Goal: Task Accomplishment & Management: Manage account settings

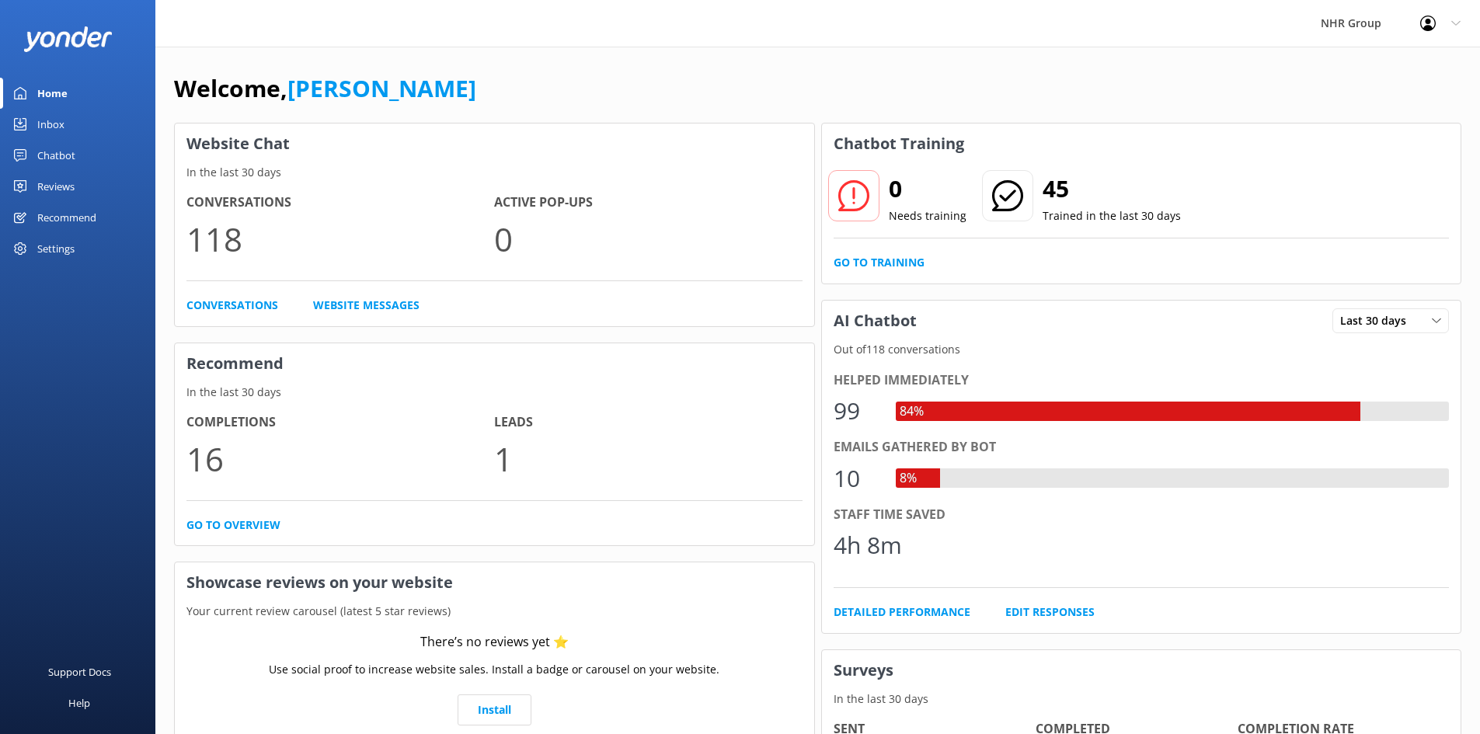
click at [66, 155] on div "Chatbot" at bounding box center [56, 155] width 38 height 31
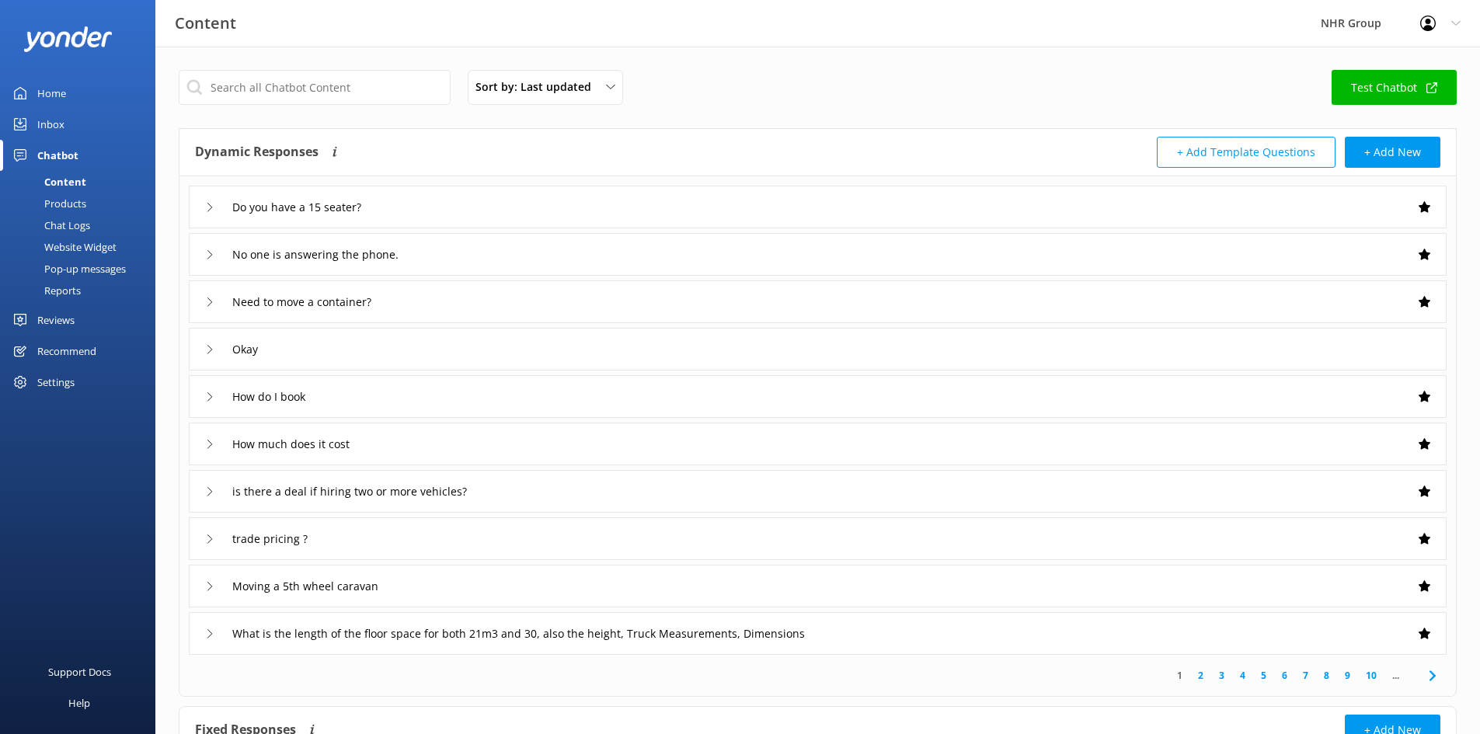
click at [54, 124] on div "Inbox" at bounding box center [50, 124] width 27 height 31
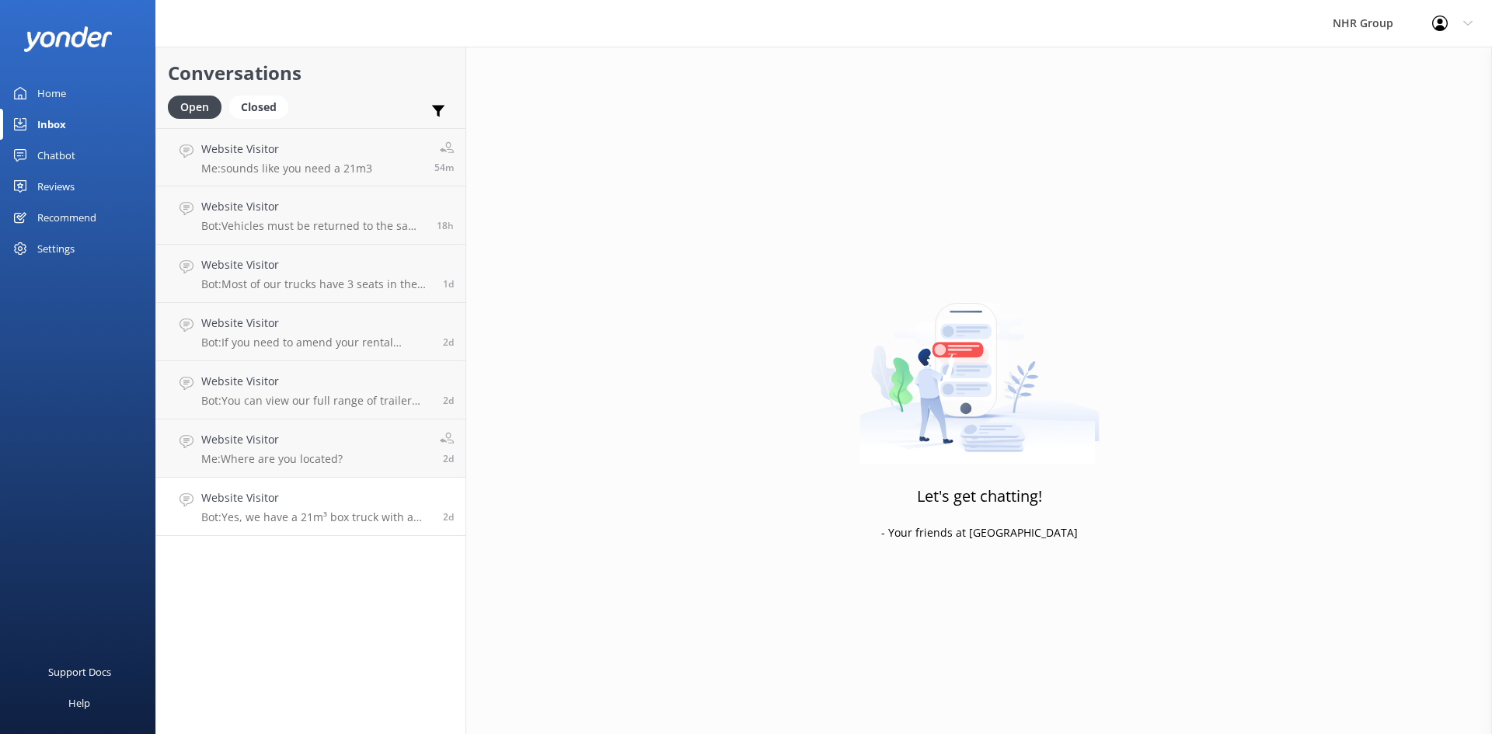
click at [296, 514] on p "Bot: Yes, we have a 21m³ box truck with a tail lift available. It starts from $…" at bounding box center [316, 517] width 230 height 14
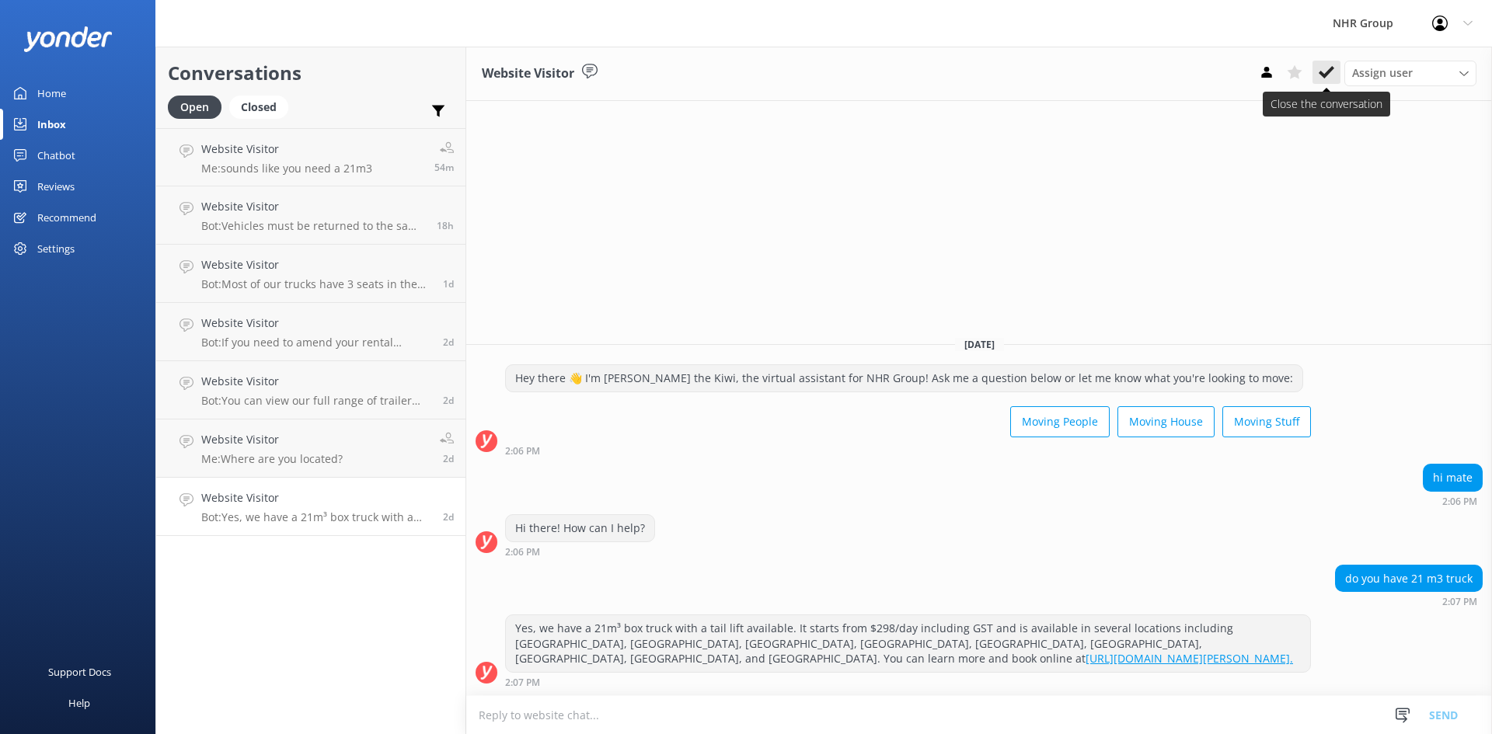
click at [1325, 76] on use at bounding box center [1326, 72] width 16 height 12
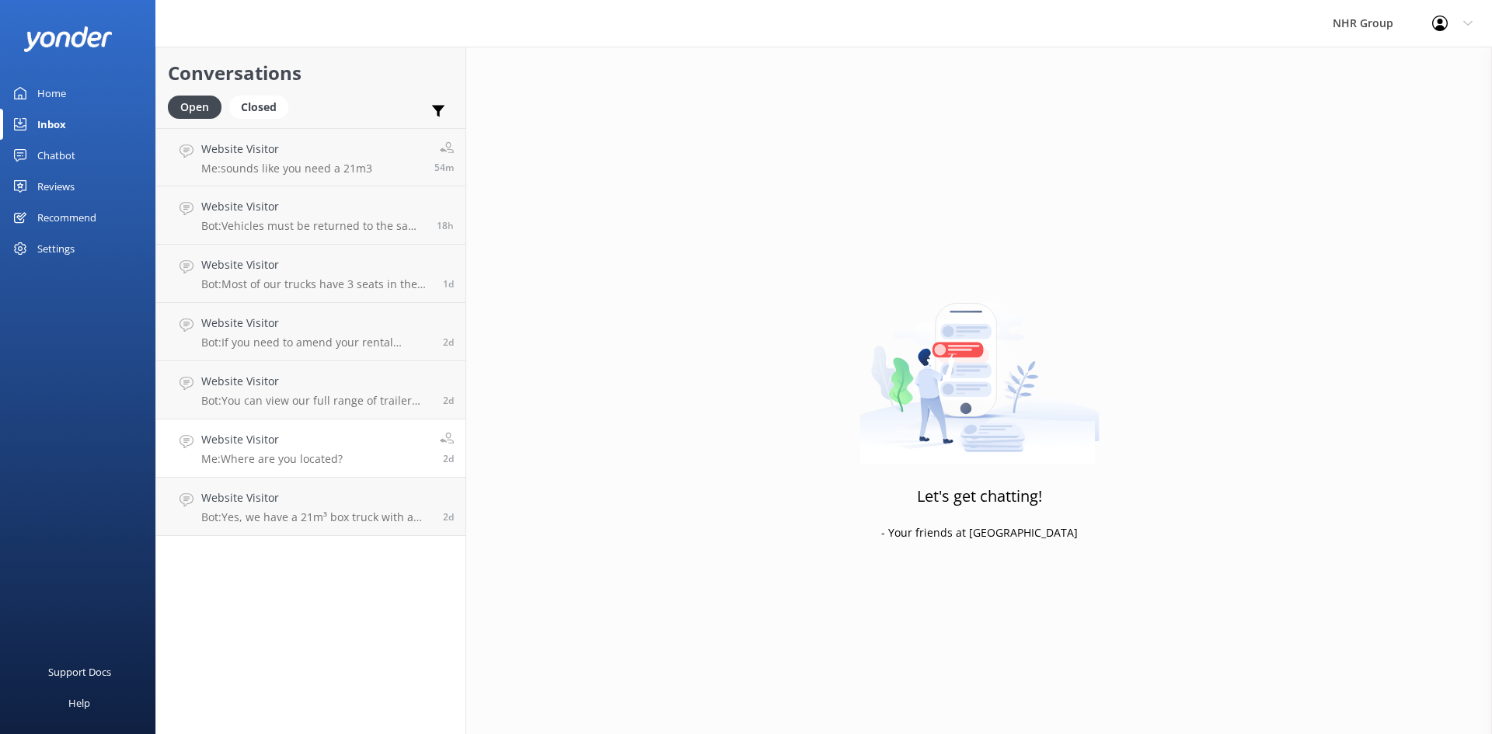
click at [410, 454] on link "Website Visitor Me: Where are you located? 2d" at bounding box center [310, 449] width 309 height 58
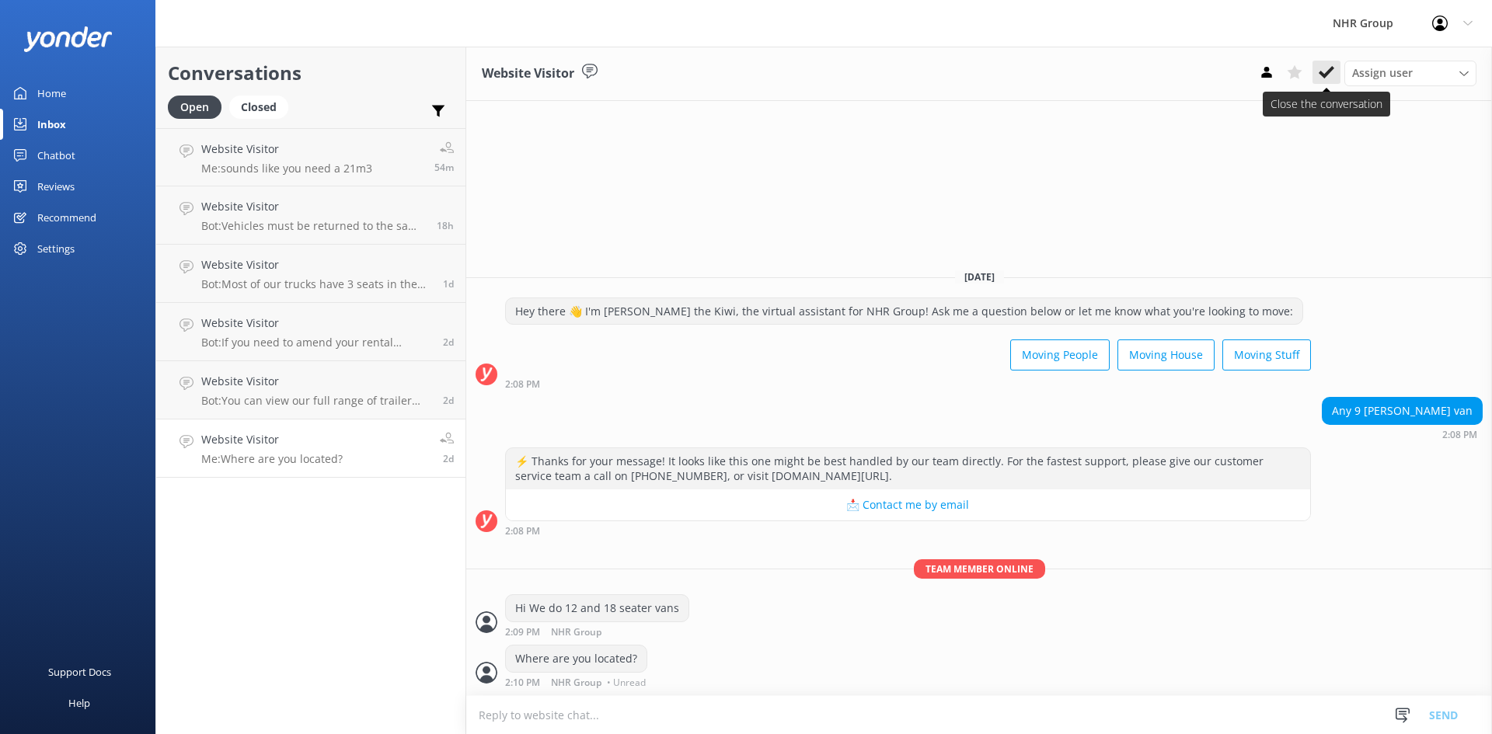
click at [1325, 67] on icon at bounding box center [1326, 72] width 16 height 16
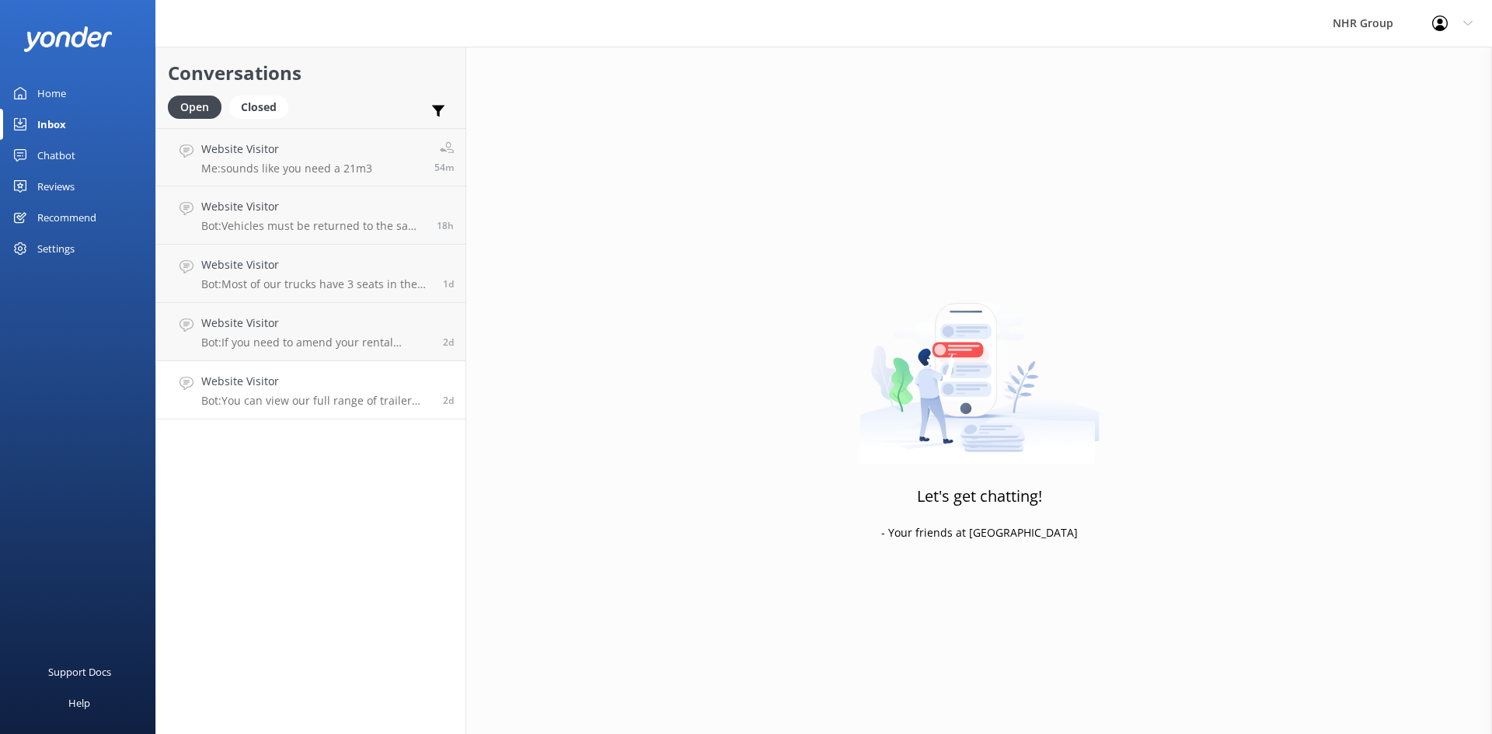
click at [249, 406] on p "Bot: You can view our full range of trailer rentals and make a booking online a…" at bounding box center [316, 401] width 230 height 14
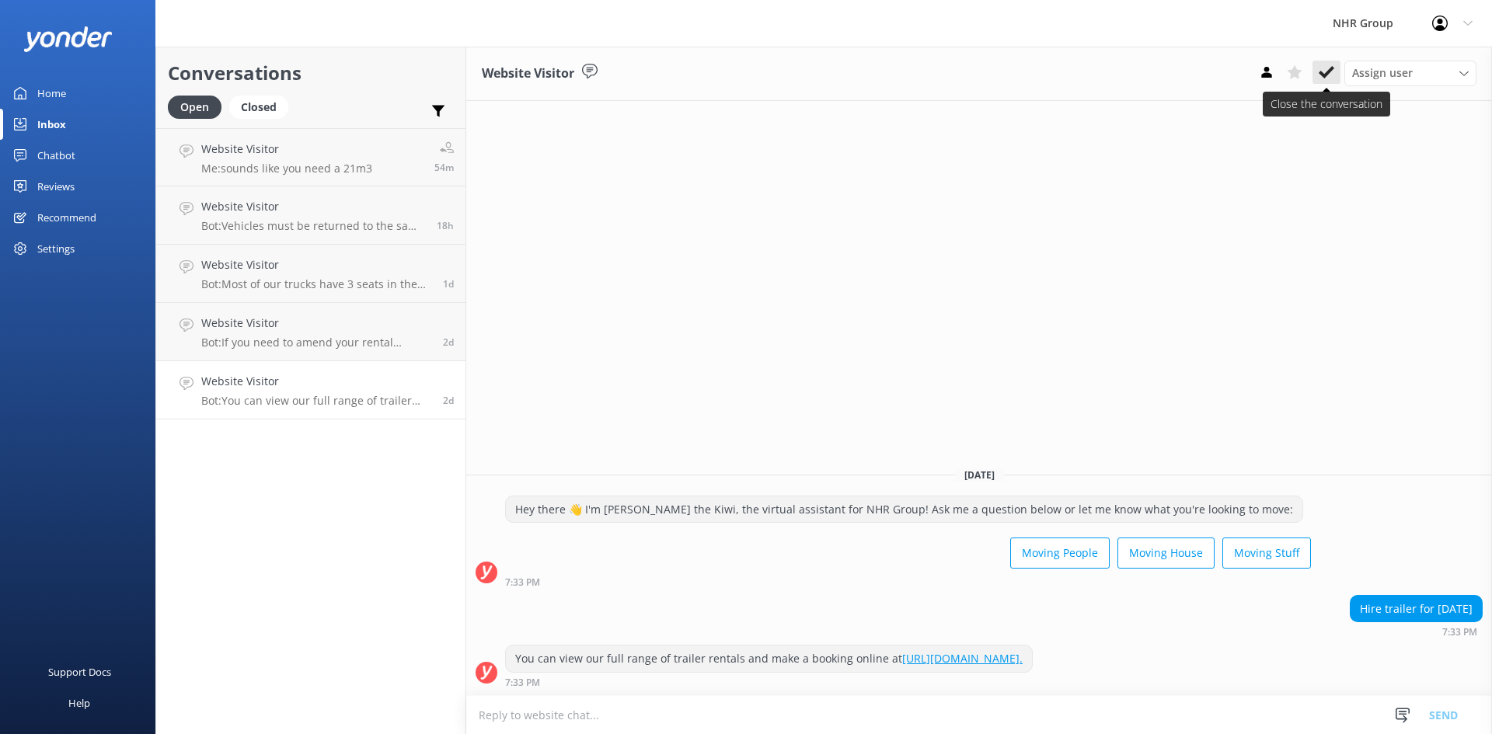
click at [1322, 68] on icon at bounding box center [1326, 72] width 16 height 16
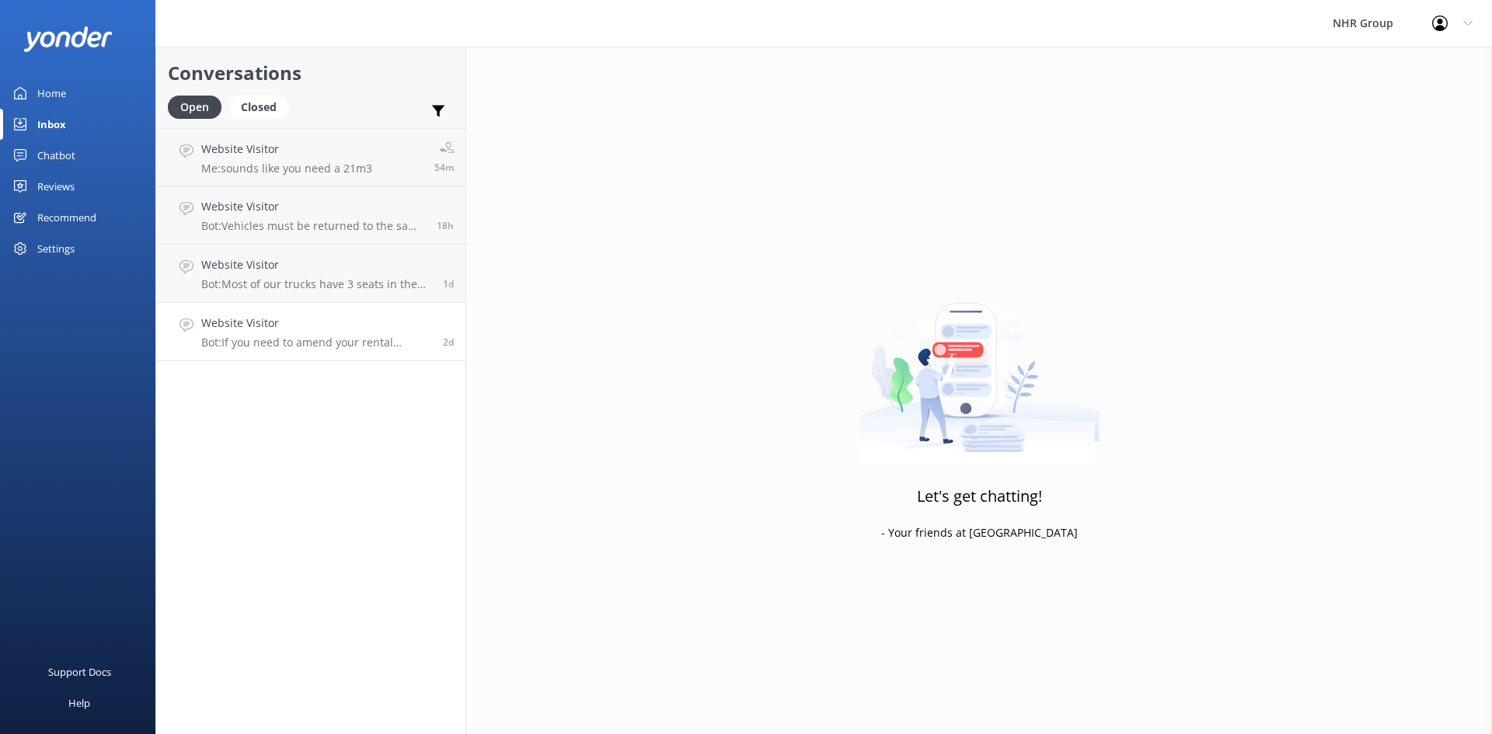
click at [336, 343] on p "Bot: If you need to amend your rental reservation, please contact the NHR Group…" at bounding box center [316, 343] width 230 height 14
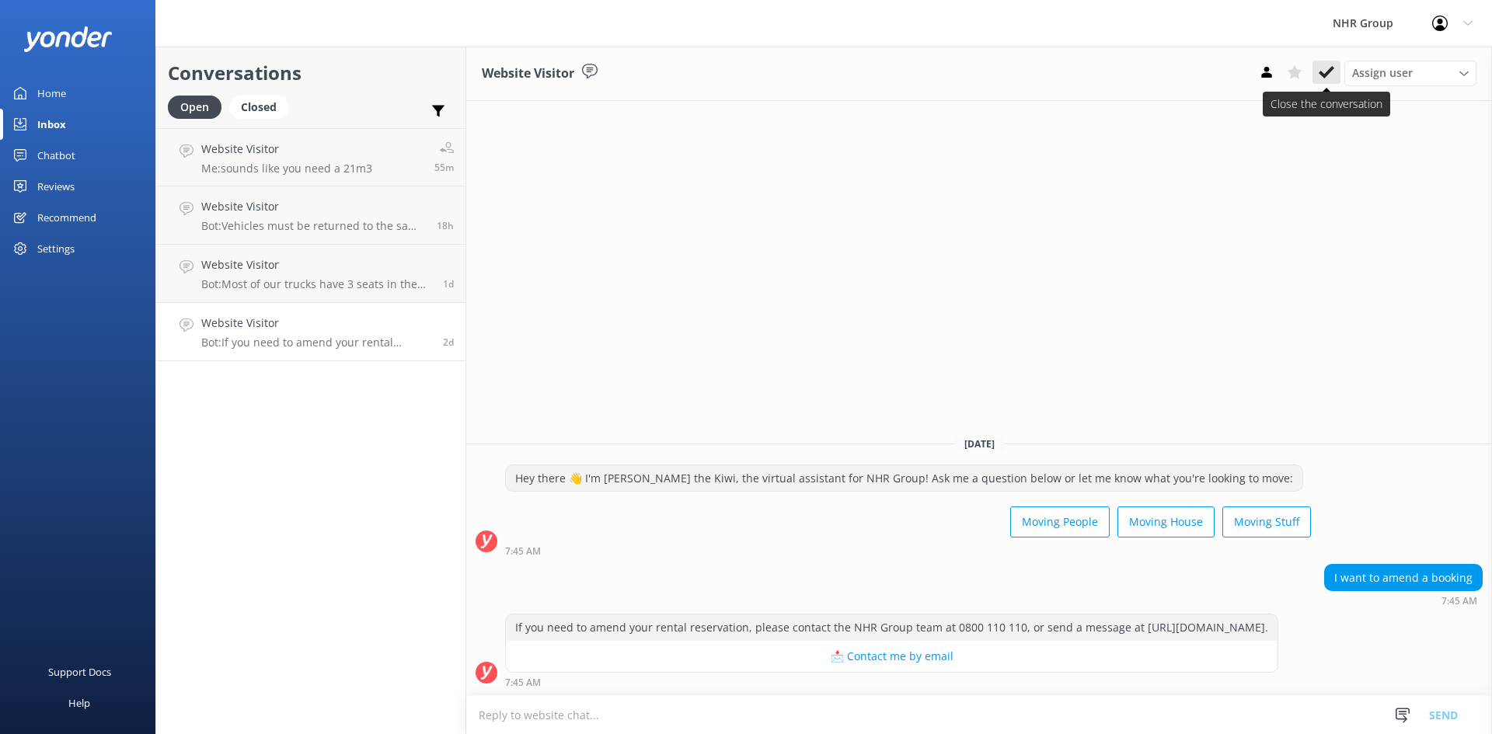
click at [1332, 66] on icon at bounding box center [1326, 72] width 16 height 16
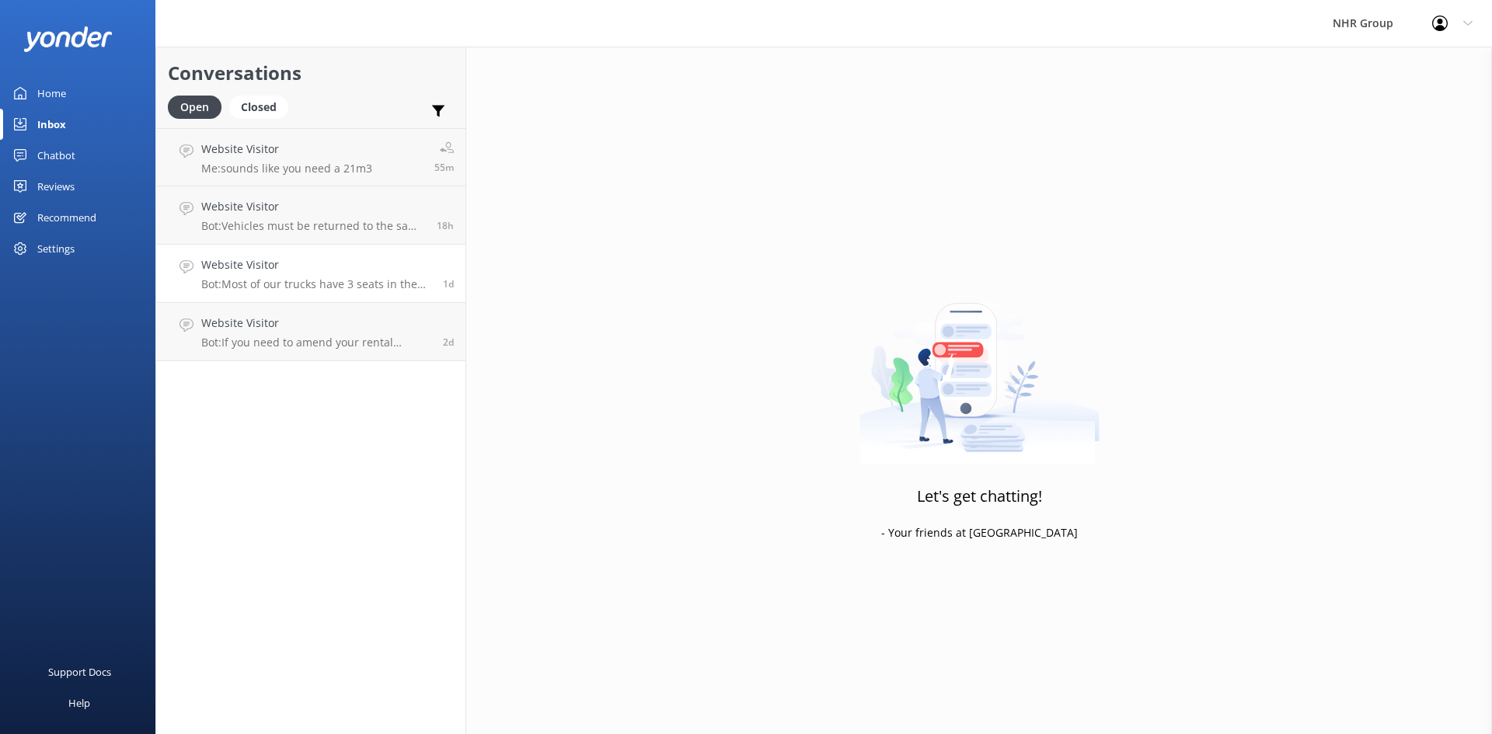
drag, startPoint x: 367, startPoint y: 282, endPoint x: 436, endPoint y: 253, distance: 74.5
click at [367, 282] on p "Bot: Most of our trucks have 3 seats in the front. If you have a specific requi…" at bounding box center [316, 284] width 230 height 14
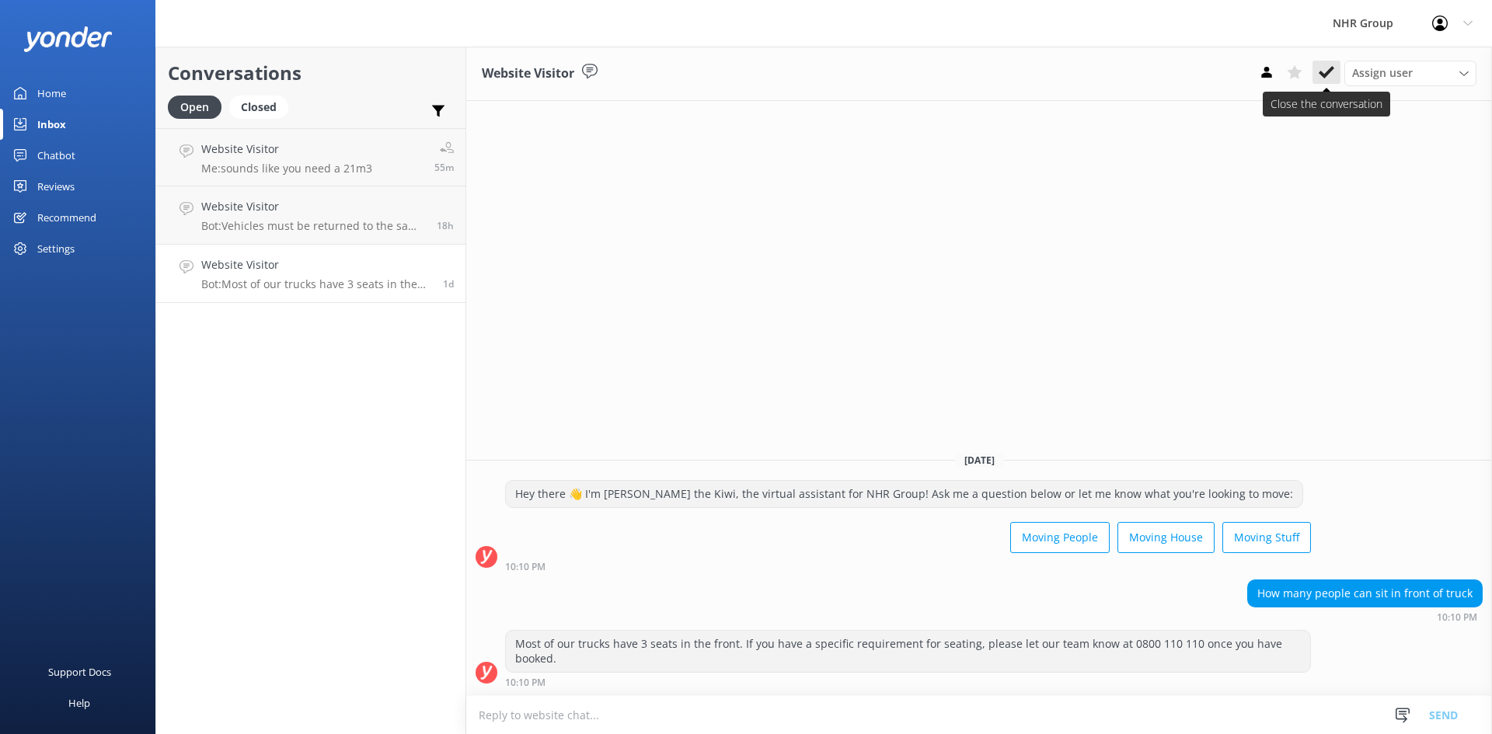
click at [1326, 73] on use at bounding box center [1326, 72] width 16 height 12
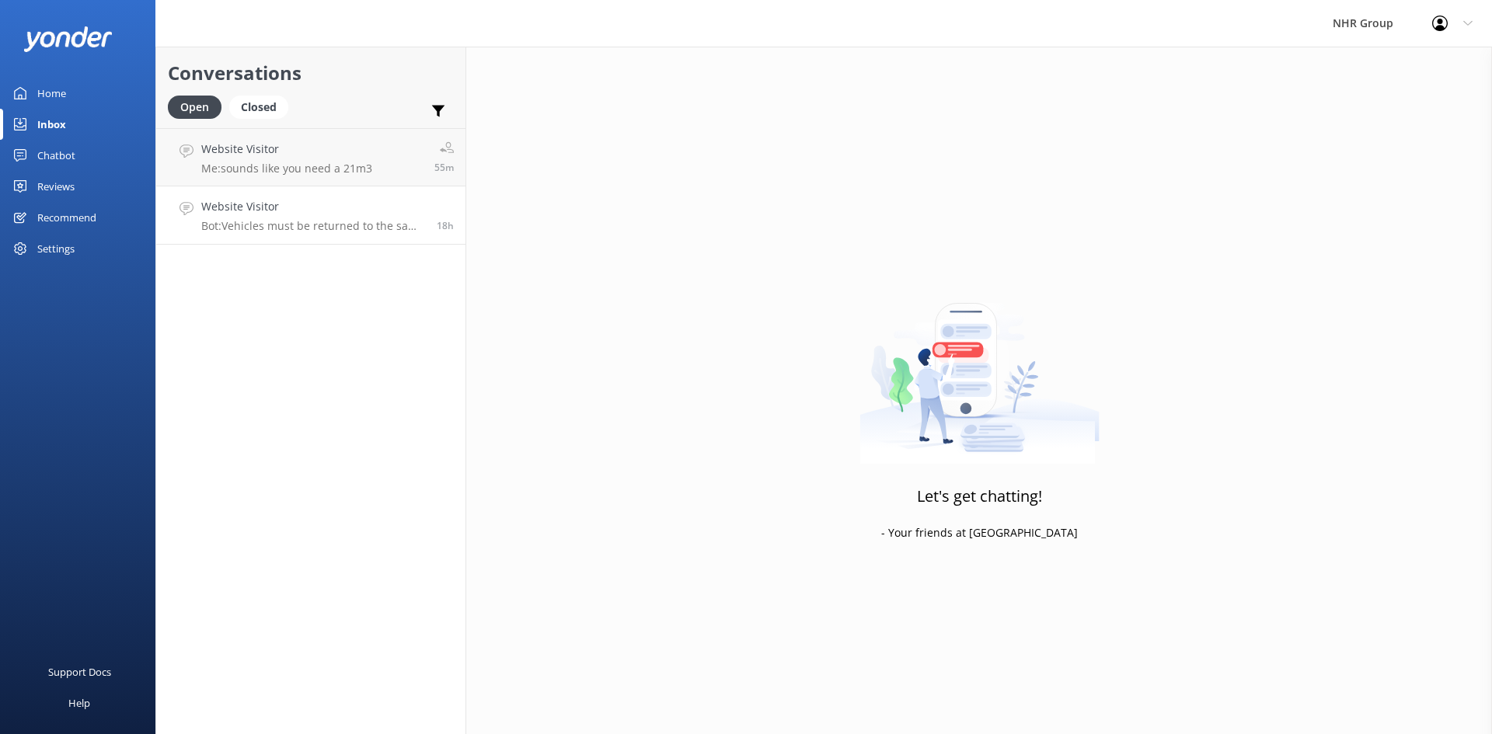
click at [305, 218] on div "Website Visitor Bot: Vehicles must be returned to the same location they were p…" at bounding box center [313, 215] width 224 height 34
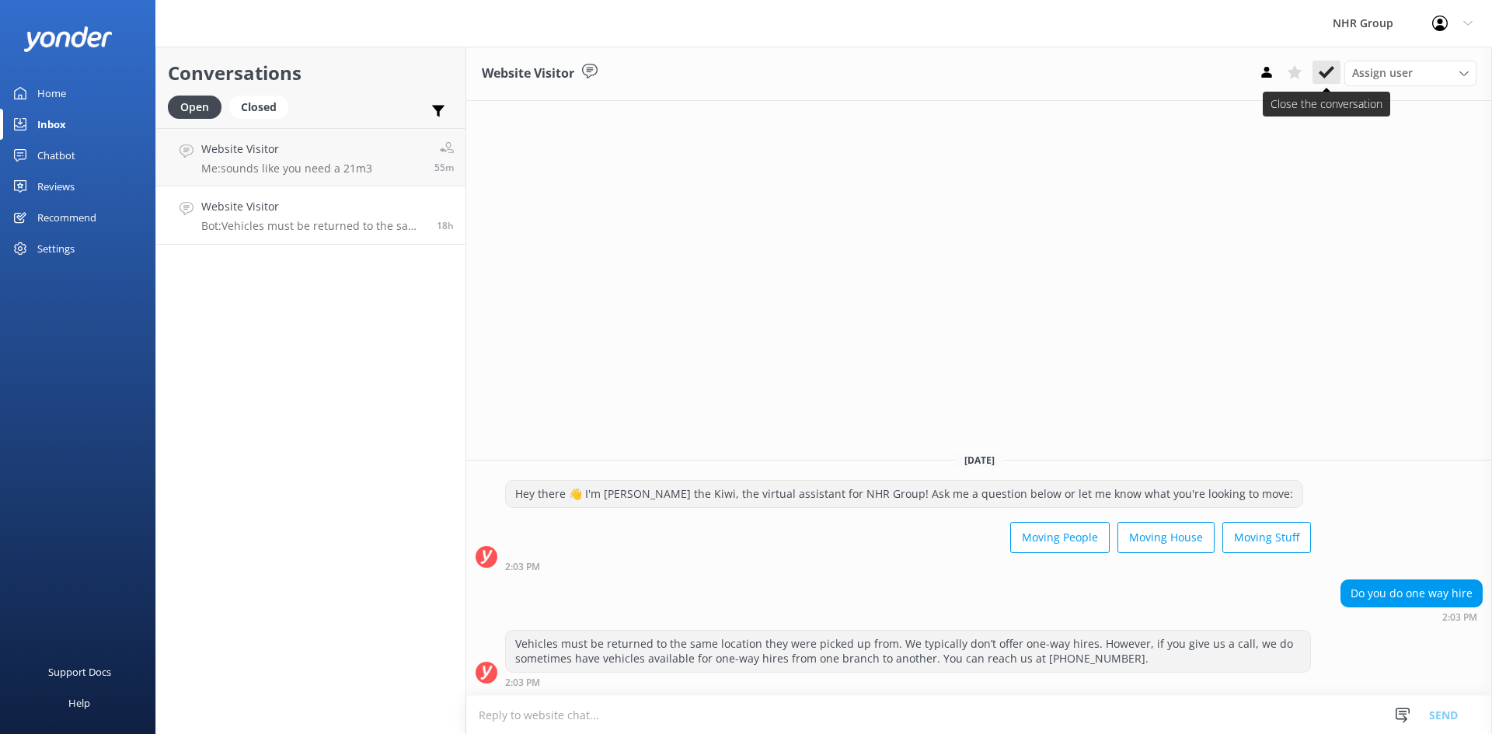
click at [1329, 71] on use at bounding box center [1326, 72] width 16 height 12
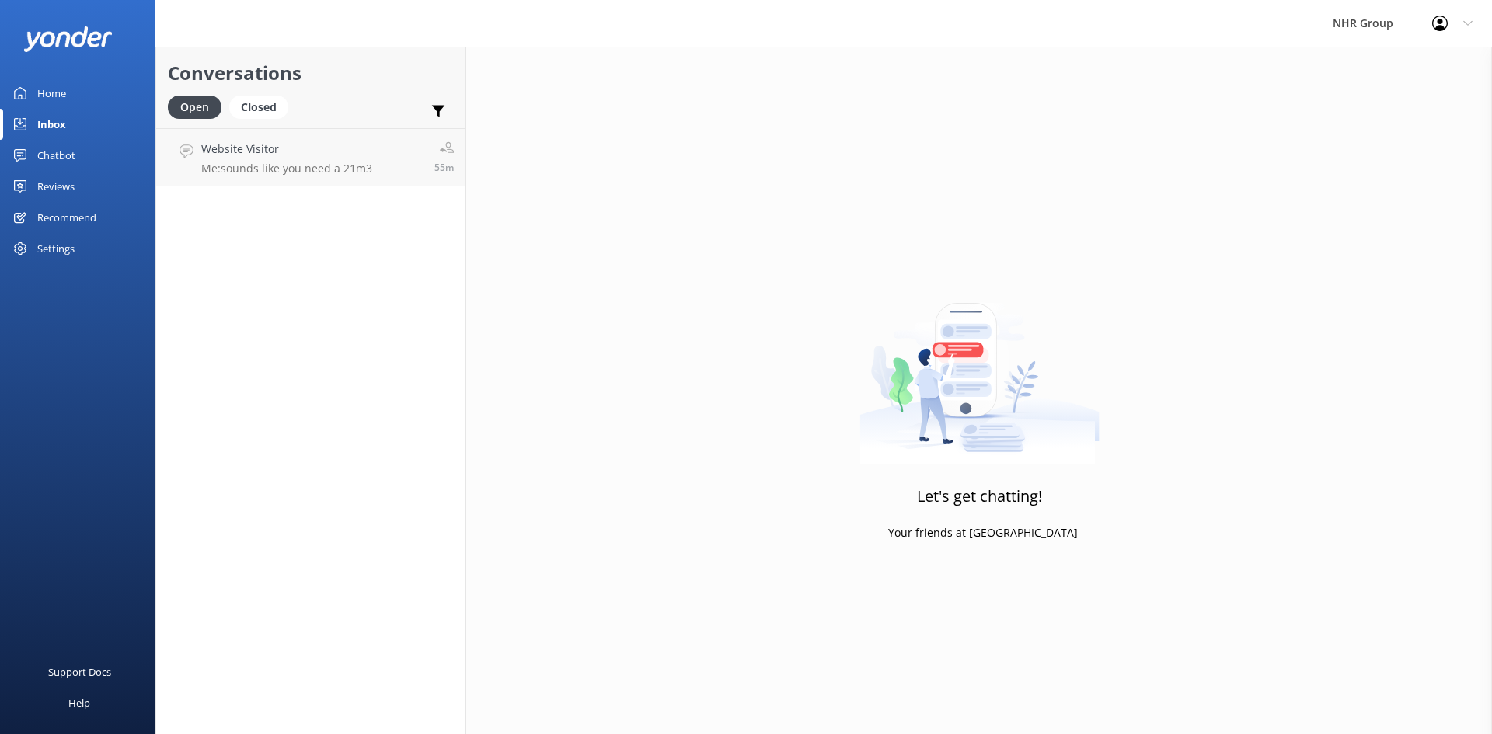
click at [47, 152] on div "Chatbot" at bounding box center [56, 155] width 38 height 31
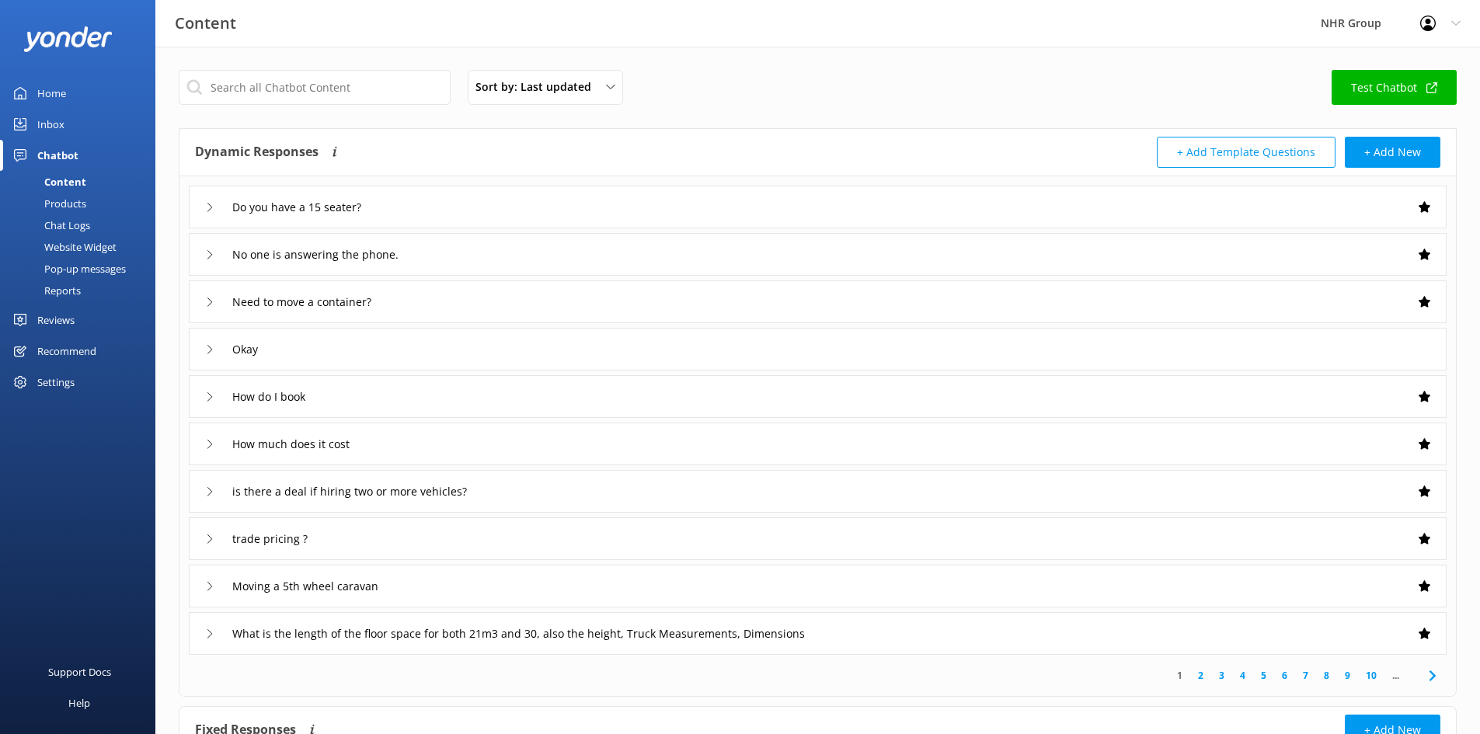
click at [61, 92] on div "Home" at bounding box center [51, 93] width 29 height 31
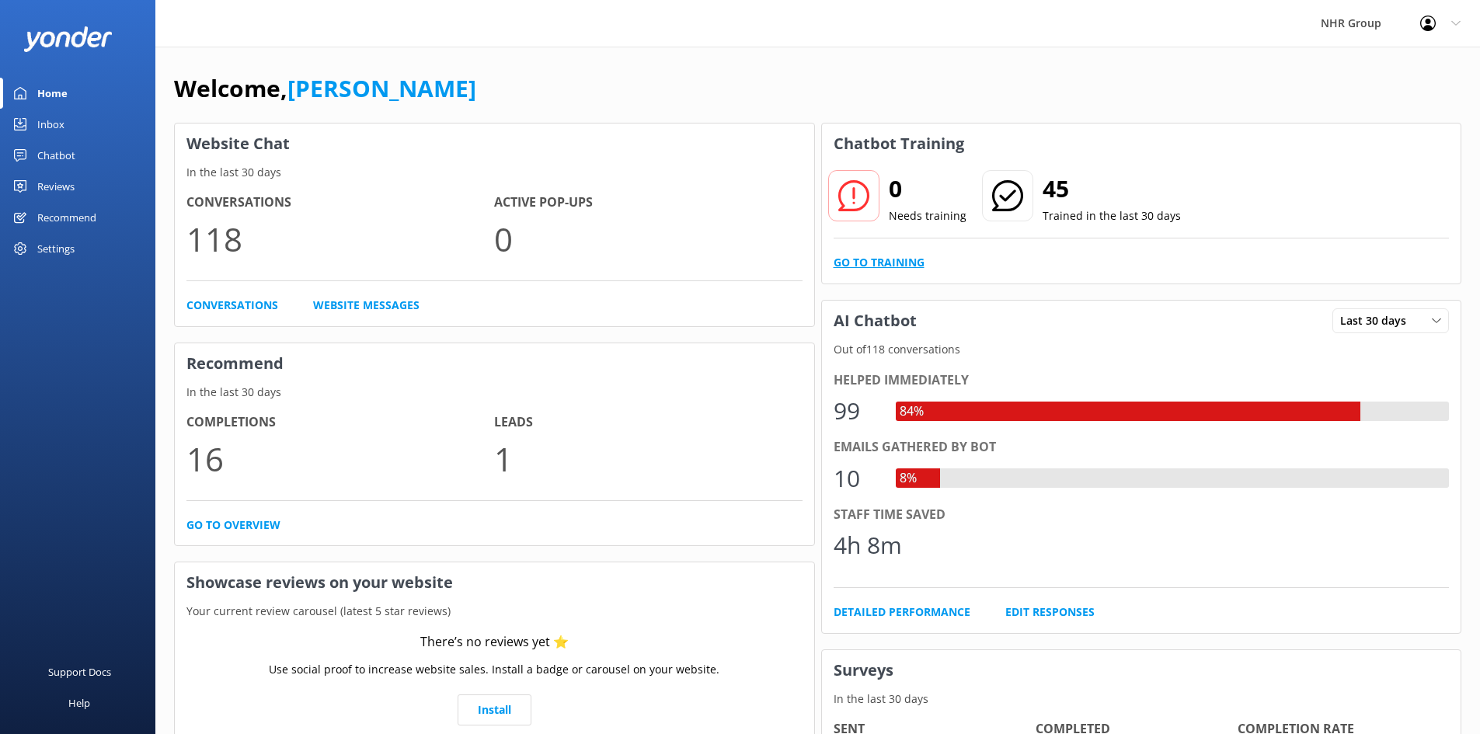
click at [904, 263] on link "Go to Training" at bounding box center [879, 262] width 91 height 17
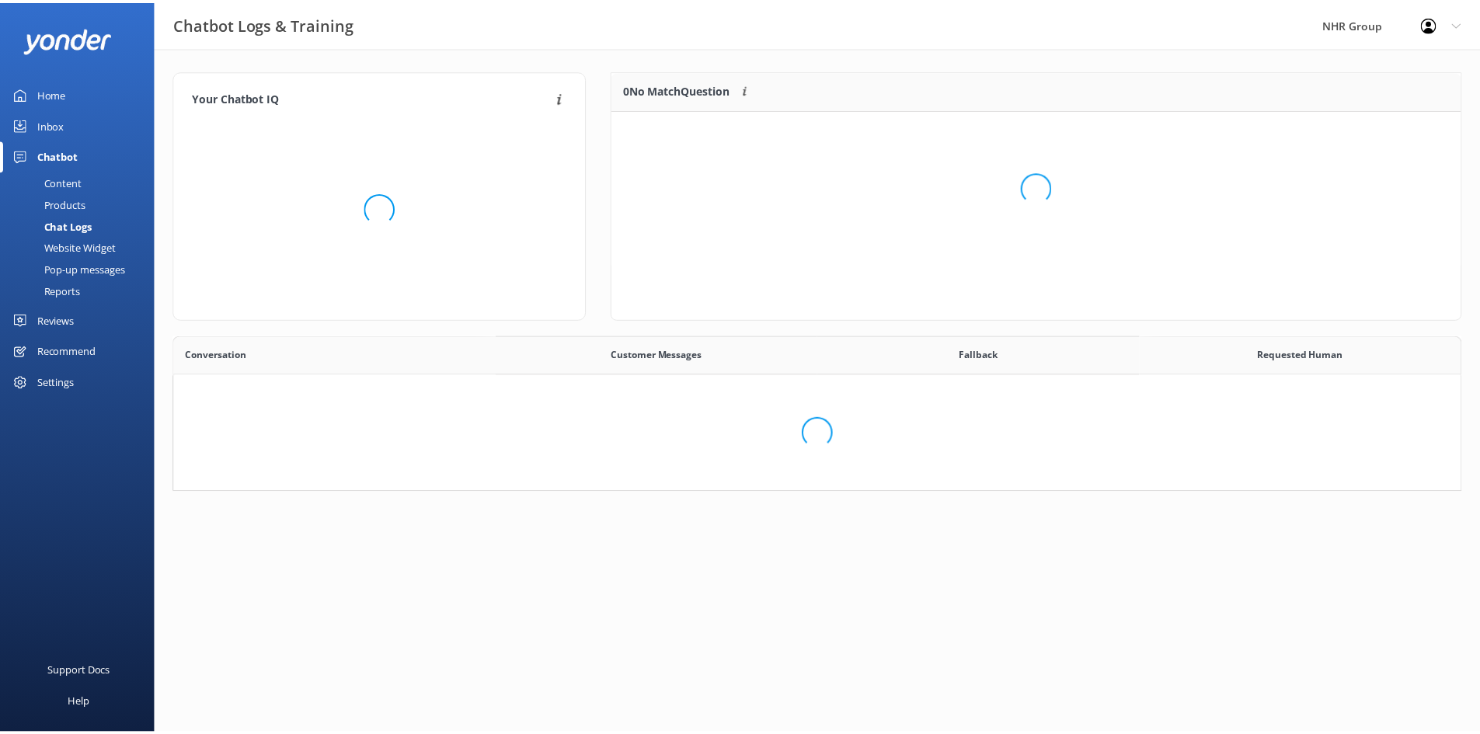
scroll to position [533, 1274]
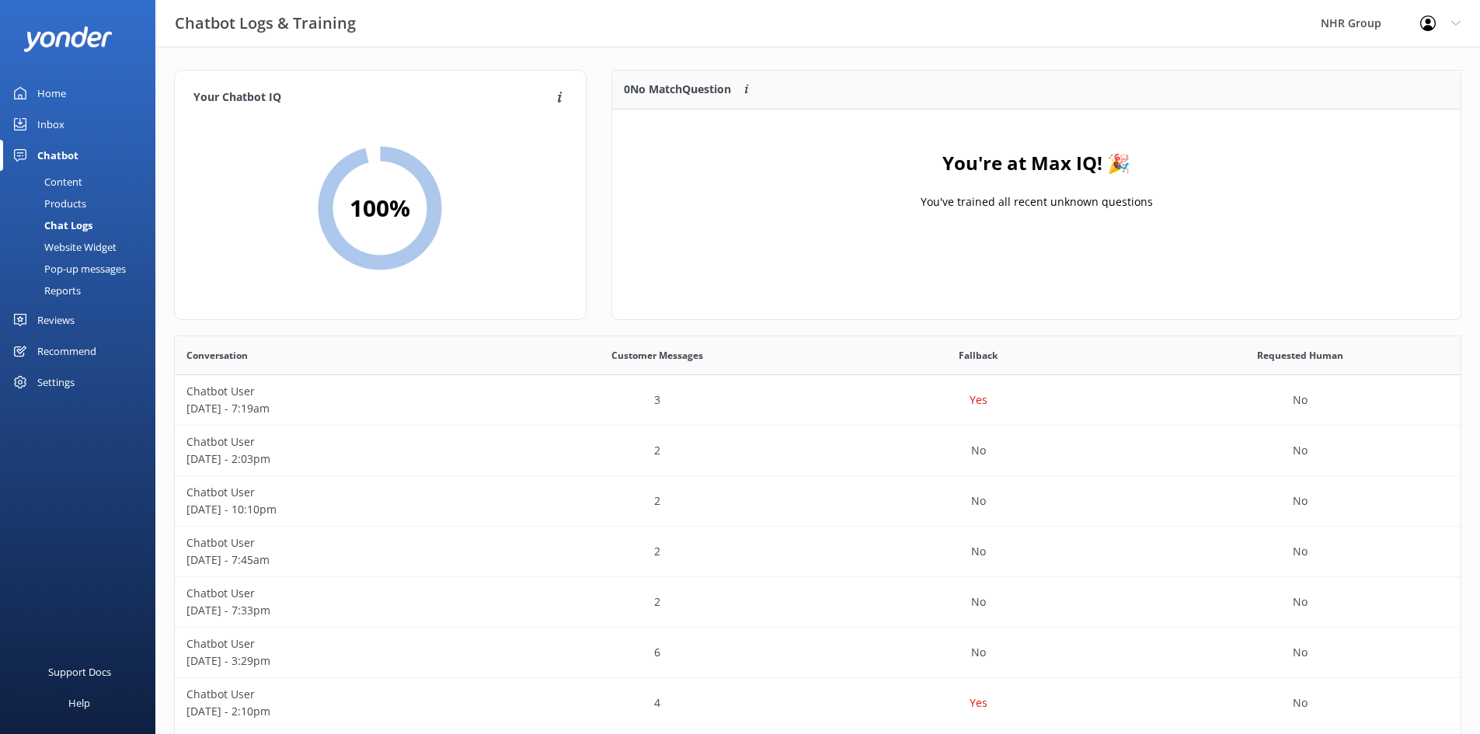
click at [40, 91] on div "Home" at bounding box center [51, 93] width 29 height 31
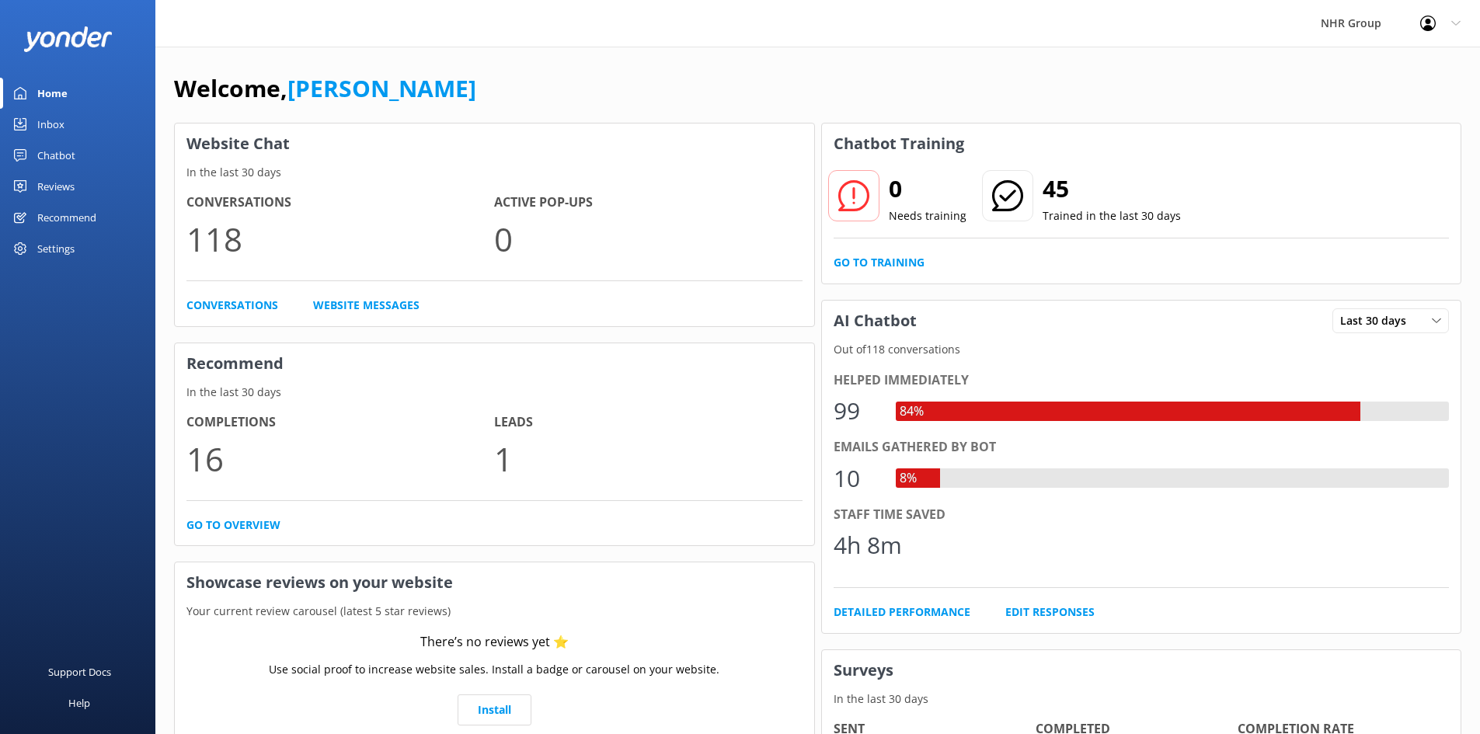
click at [57, 153] on div "Chatbot" at bounding box center [56, 155] width 38 height 31
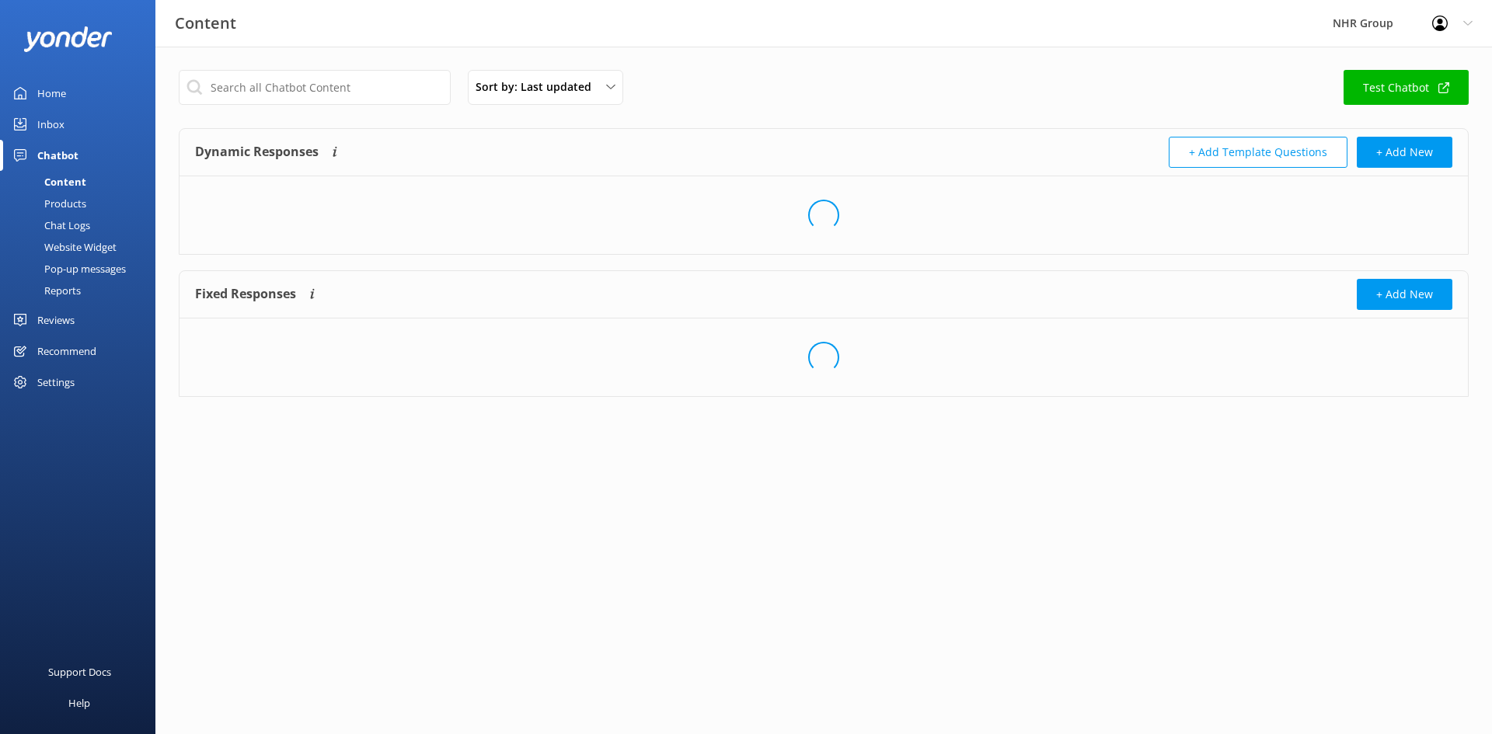
click at [66, 293] on div "Reports" at bounding box center [44, 291] width 71 height 22
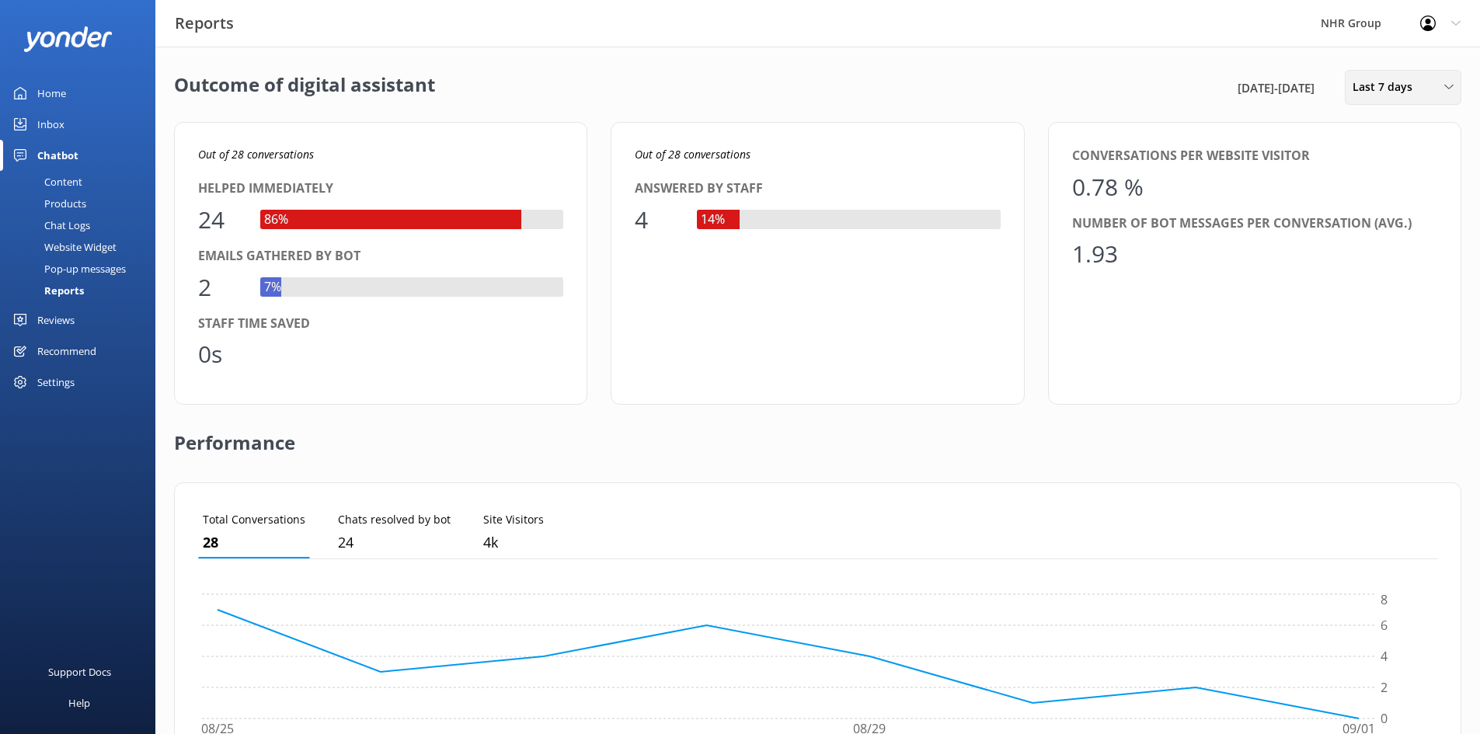
click at [1417, 83] on span "Last 7 days" at bounding box center [1387, 86] width 69 height 17
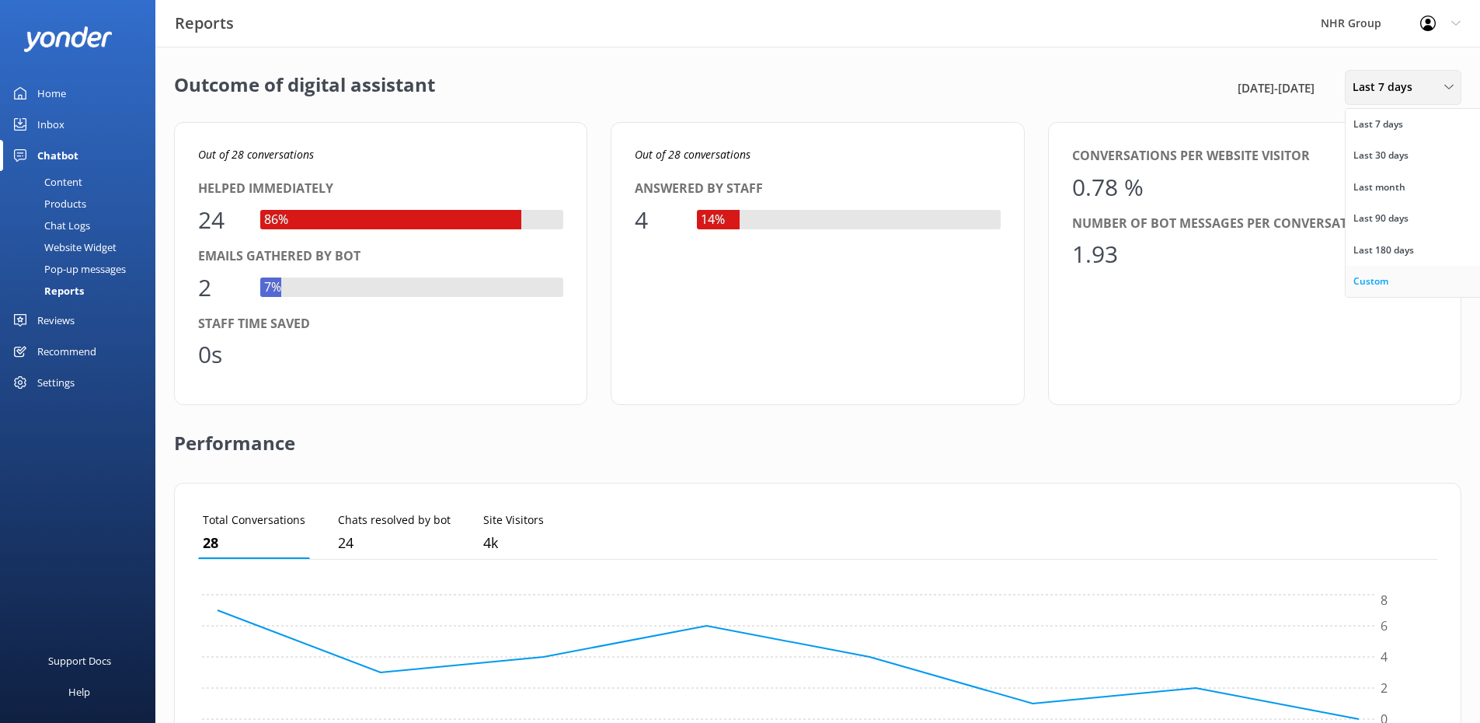
click at [1376, 280] on div "Custom" at bounding box center [1370, 281] width 35 height 16
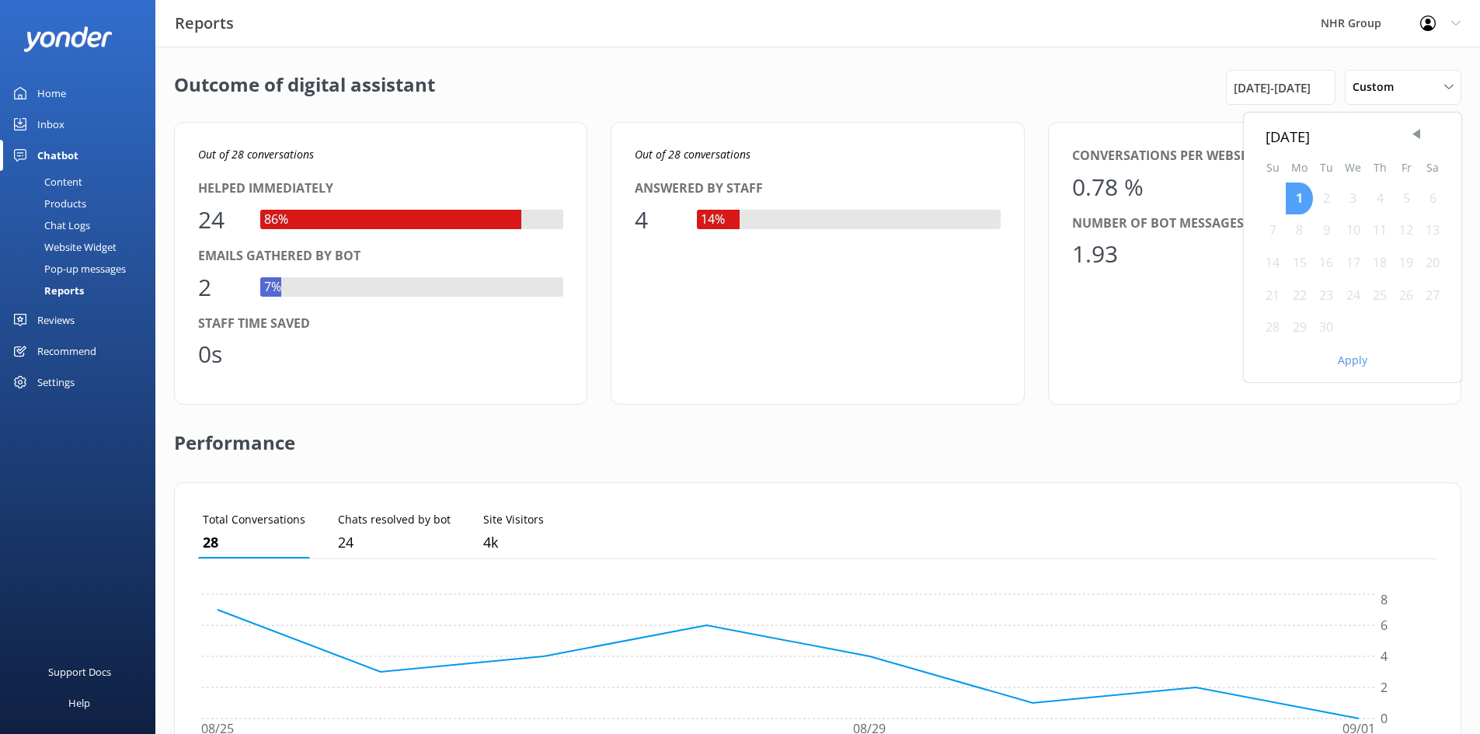
click at [1289, 200] on div "1" at bounding box center [1299, 199] width 27 height 33
click at [1297, 199] on div "1" at bounding box center [1299, 199] width 27 height 33
click at [1421, 130] on span "Previous Month" at bounding box center [1417, 135] width 16 height 16
click at [1407, 200] on div "1" at bounding box center [1406, 199] width 26 height 33
click at [1266, 359] on div "31" at bounding box center [1272, 360] width 26 height 33
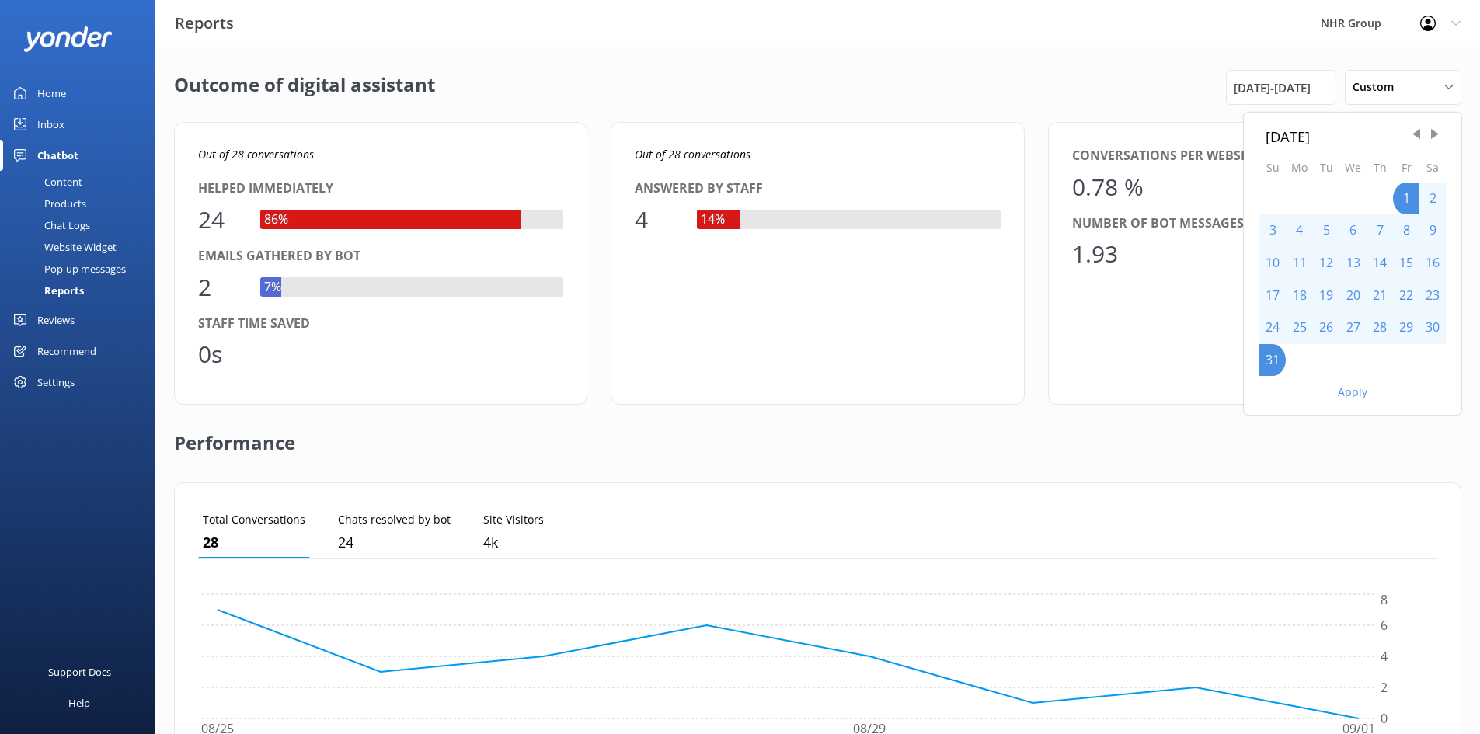
click at [1349, 392] on button "Apply" at bounding box center [1353, 392] width 30 height 11
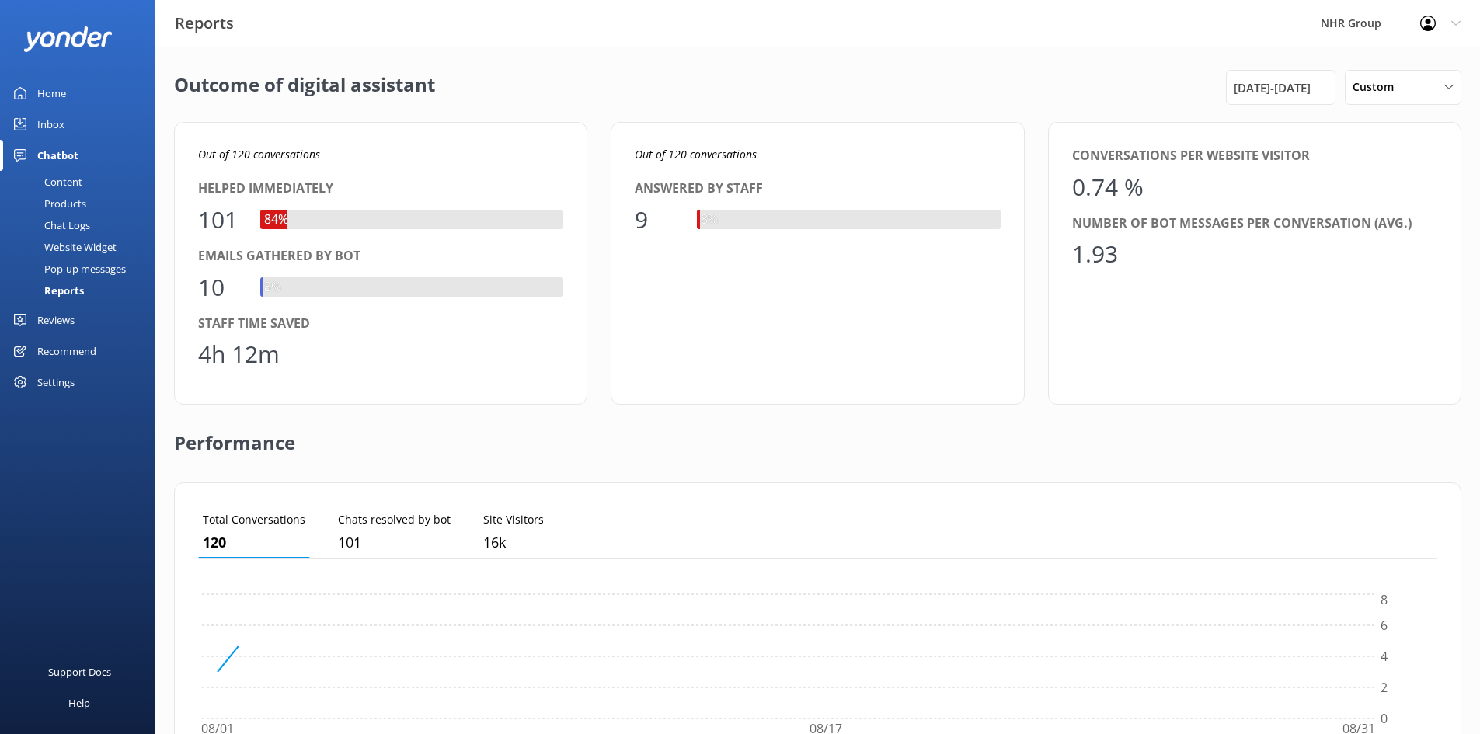
scroll to position [145, 1228]
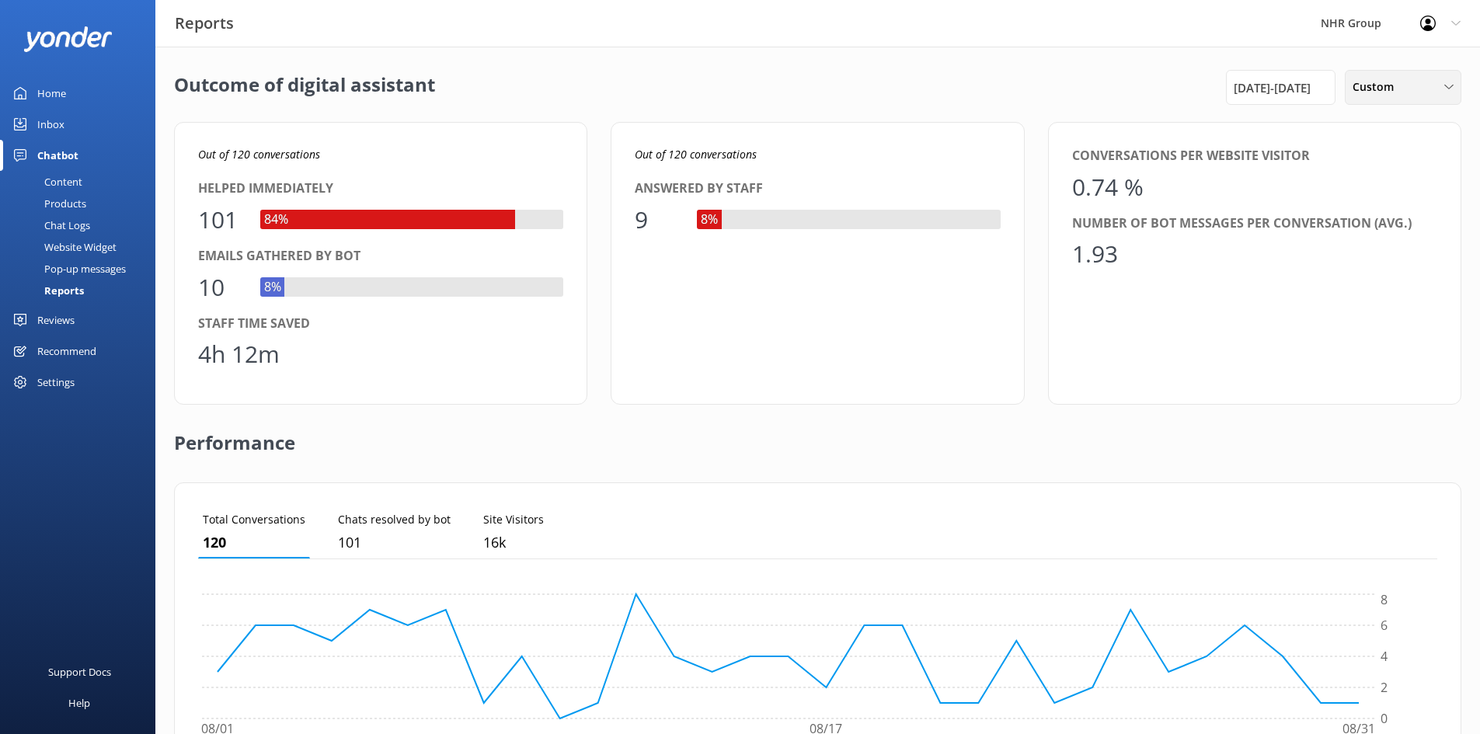
click at [1394, 94] on span "Custom" at bounding box center [1378, 86] width 51 height 17
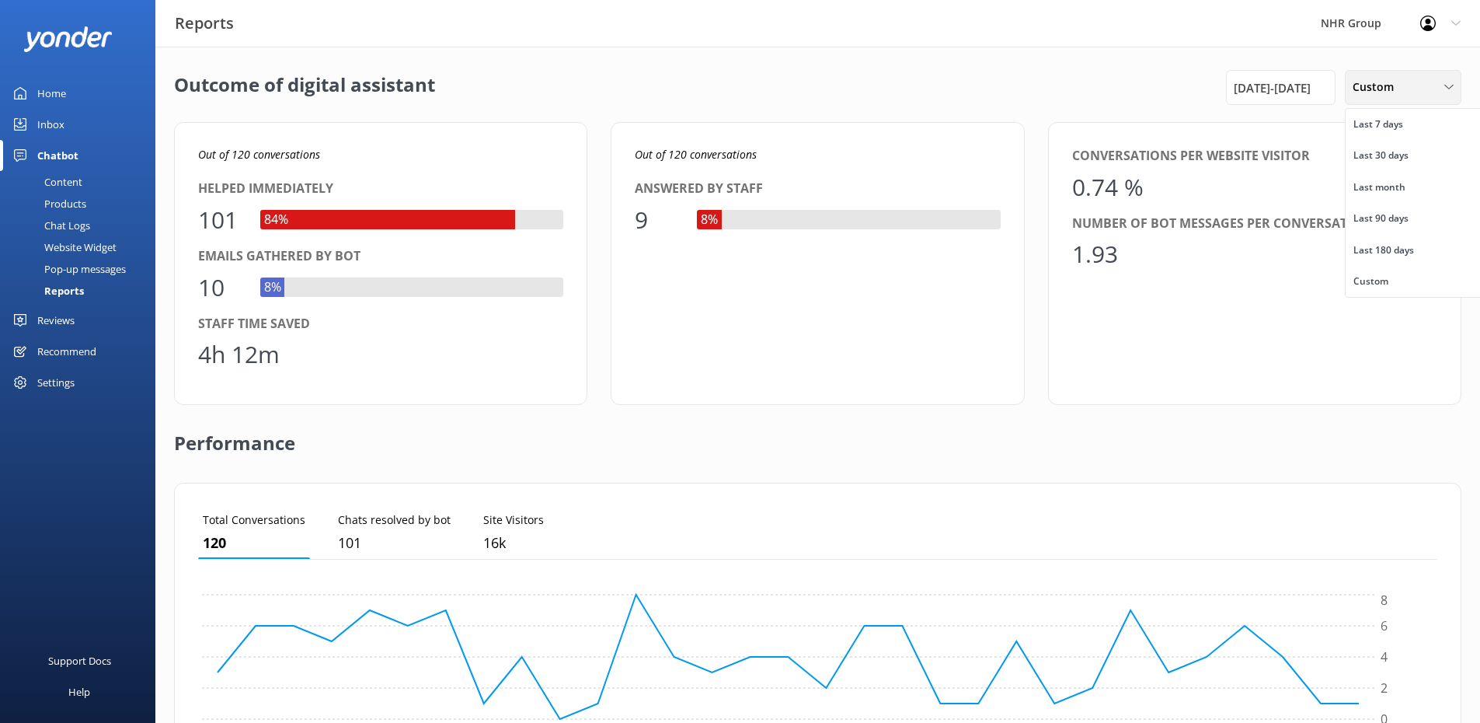
click at [1414, 83] on div "Custom" at bounding box center [1403, 86] width 109 height 17
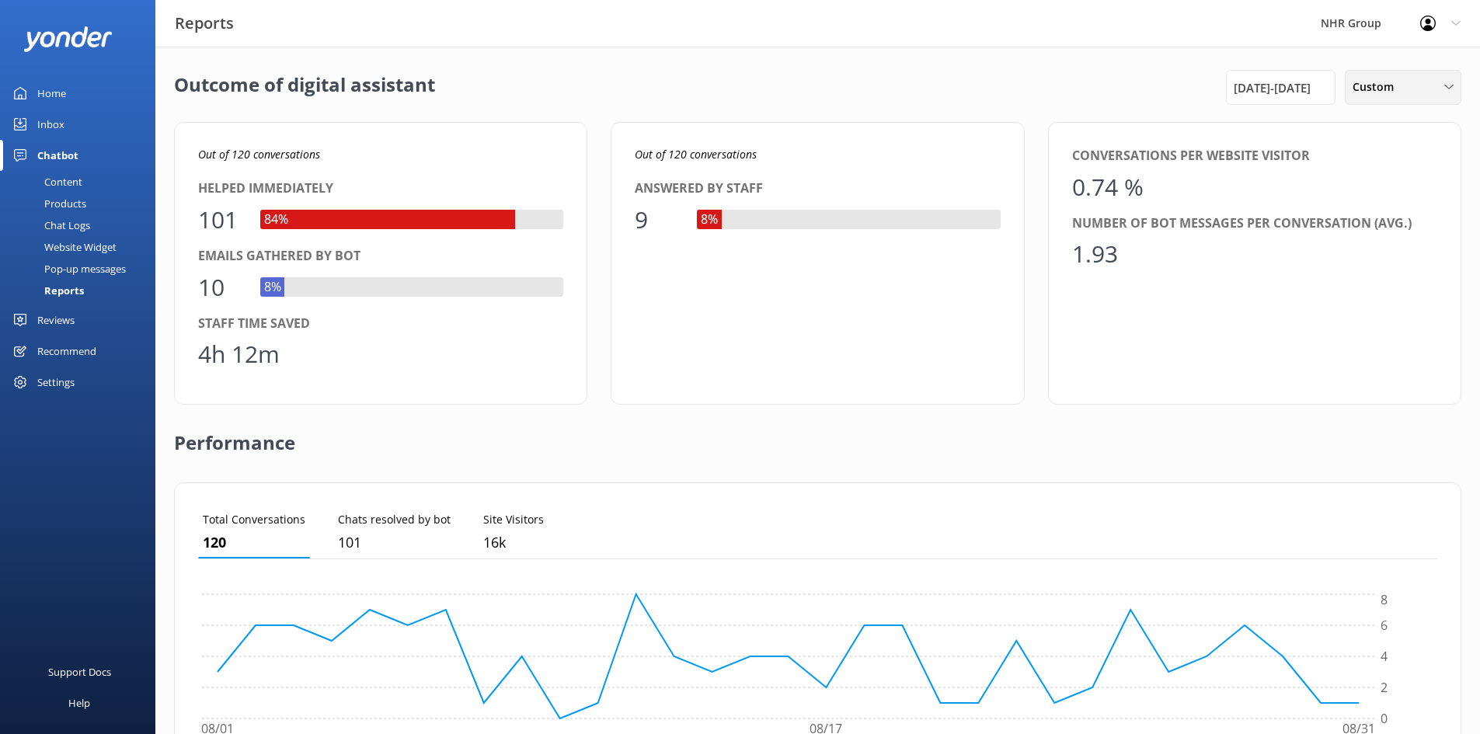
click at [1414, 83] on div "Custom" at bounding box center [1403, 86] width 109 height 17
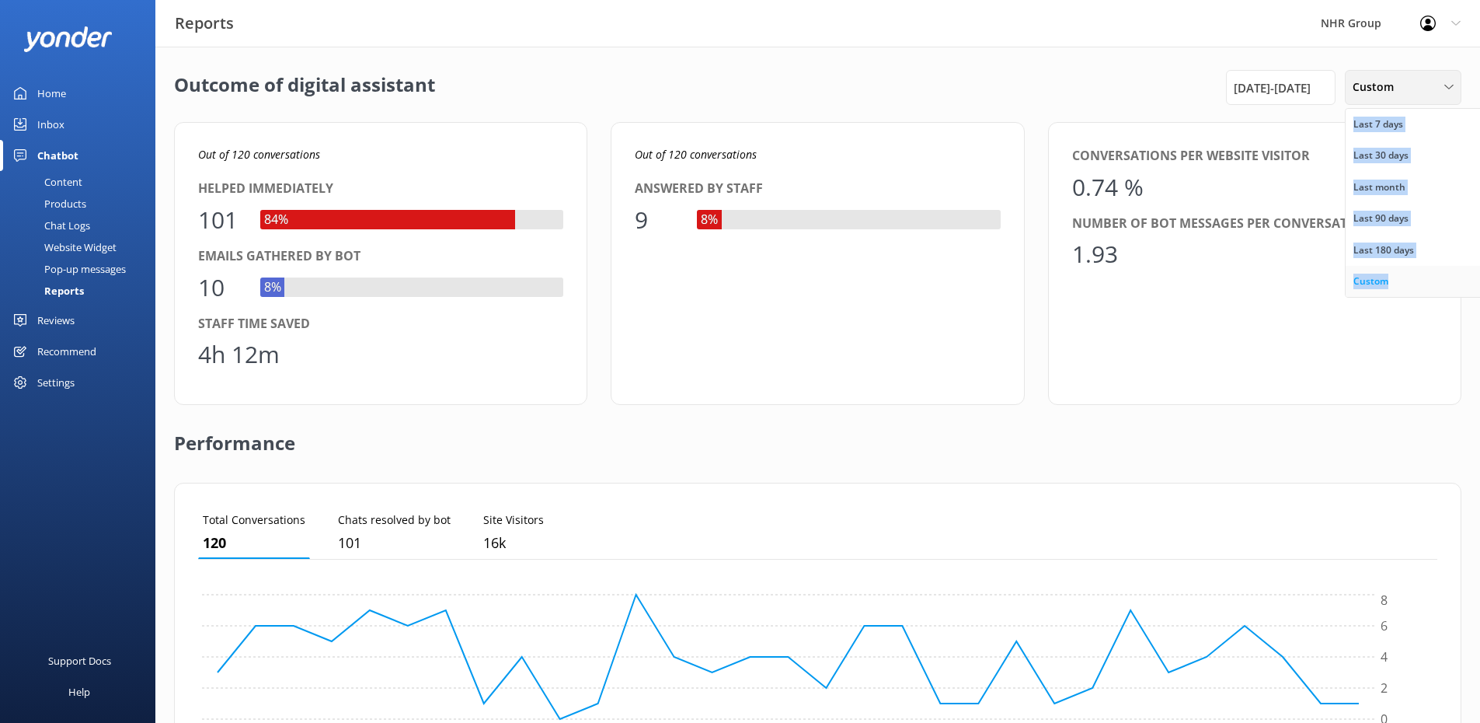
click at [1376, 274] on div "Custom" at bounding box center [1370, 281] width 35 height 16
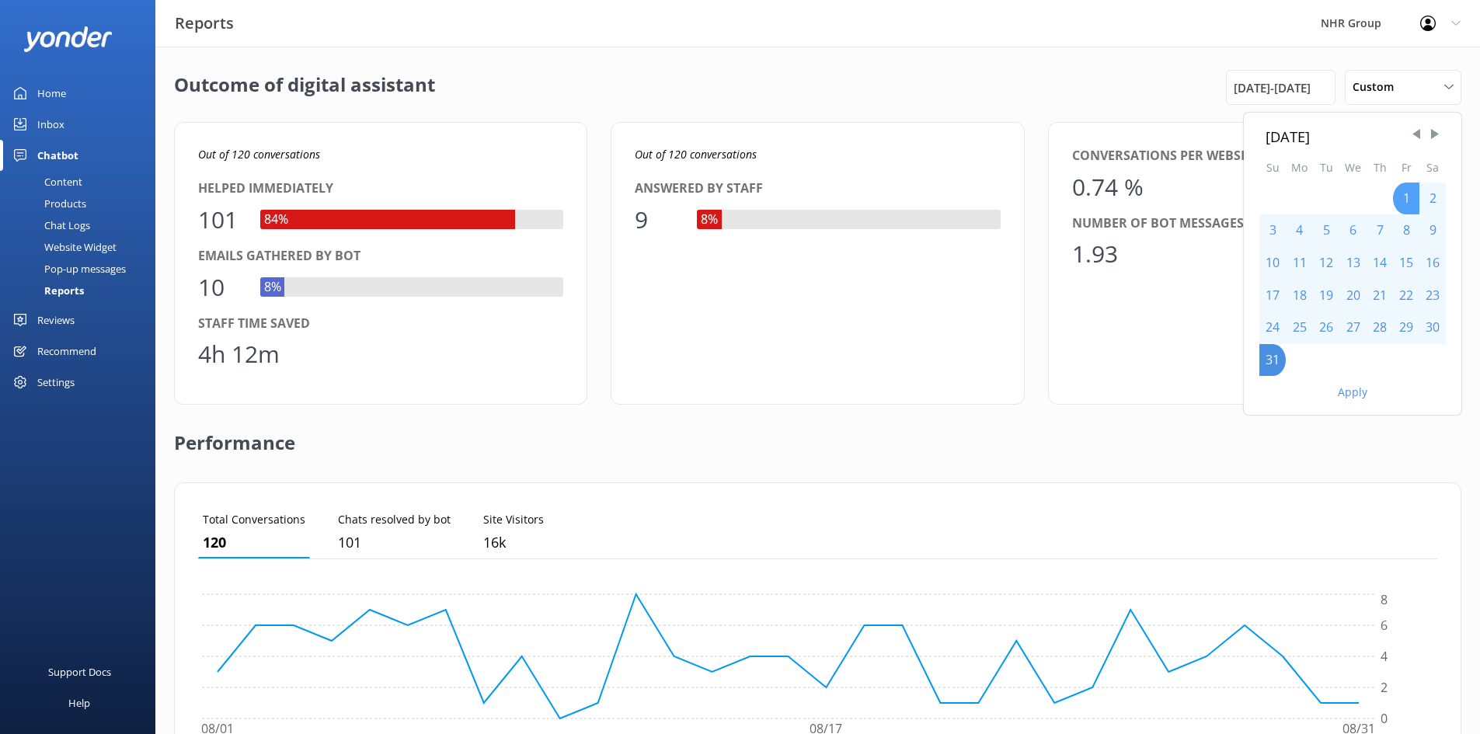
click at [1411, 204] on div "1" at bounding box center [1406, 199] width 26 height 33
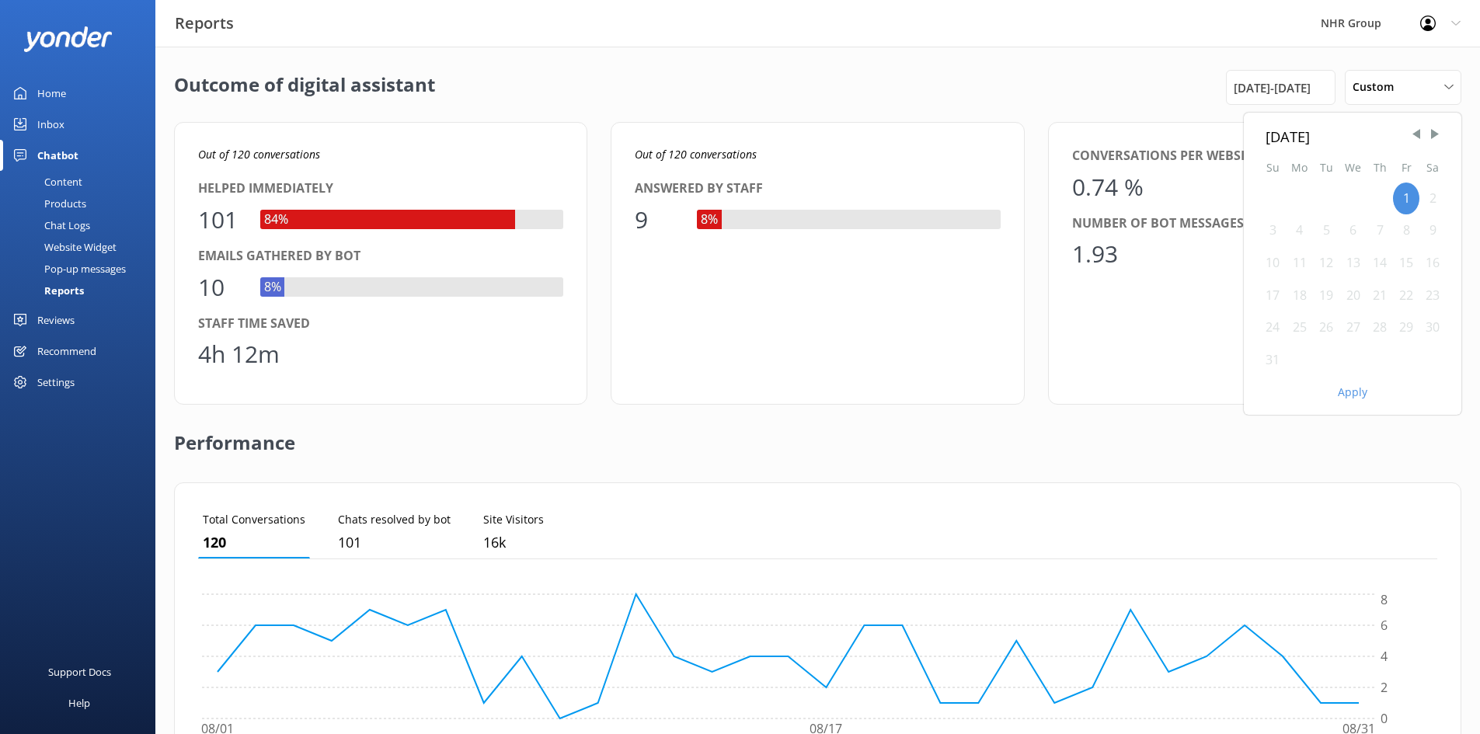
click at [1270, 364] on div "31" at bounding box center [1272, 360] width 26 height 33
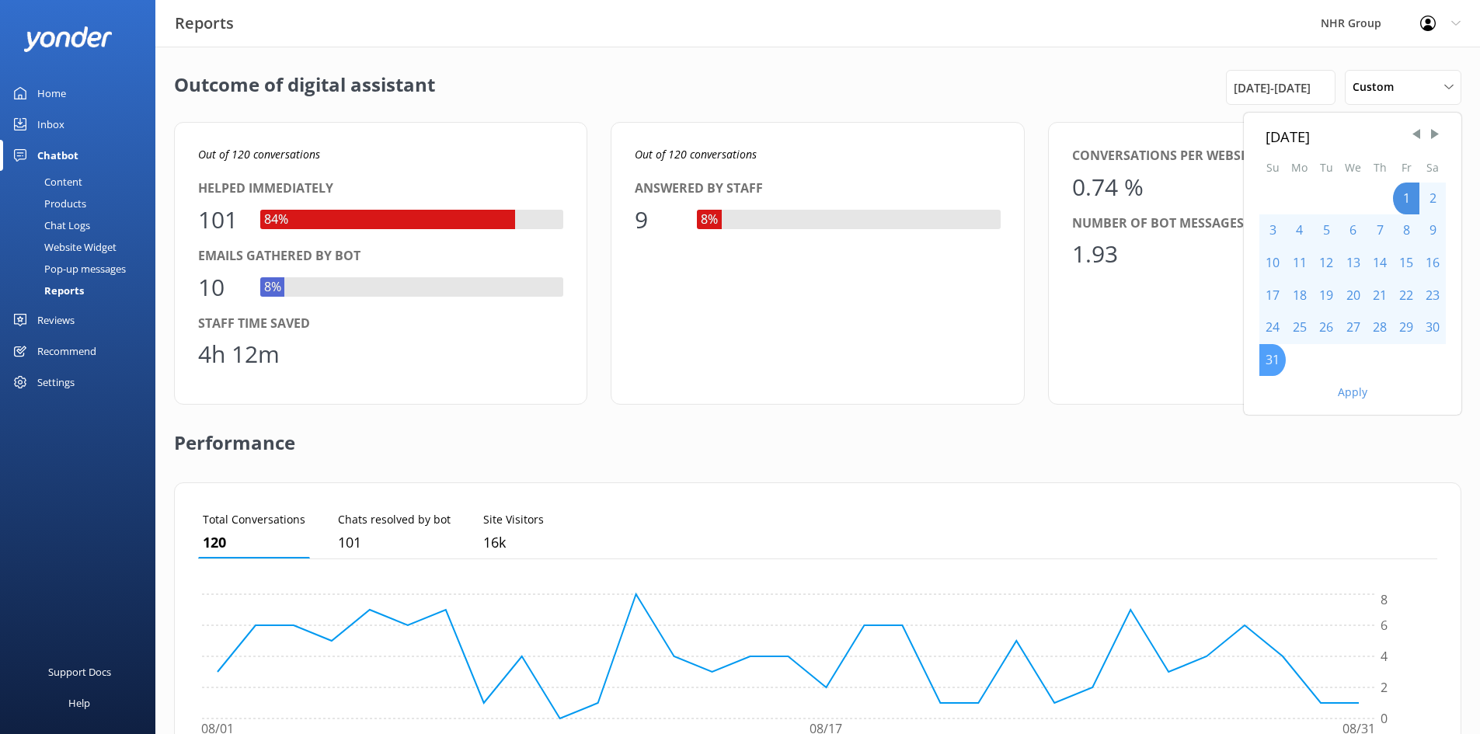
click at [1268, 352] on div "31" at bounding box center [1272, 360] width 26 height 33
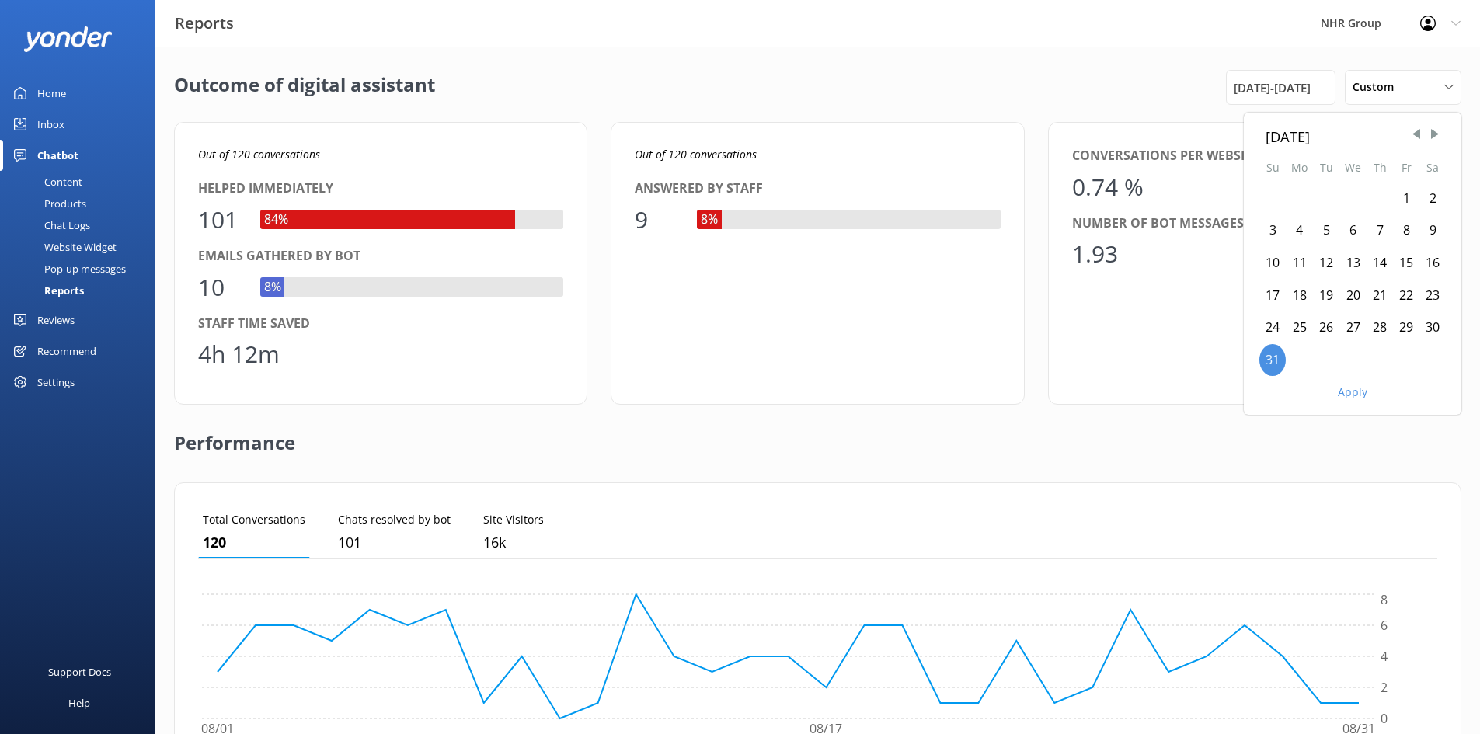
click at [1433, 133] on span "Next Month" at bounding box center [1435, 135] width 16 height 16
click at [1295, 197] on div "1" at bounding box center [1299, 199] width 27 height 33
click at [1301, 195] on div "1" at bounding box center [1299, 199] width 27 height 33
click at [1351, 357] on button "Apply" at bounding box center [1353, 360] width 30 height 11
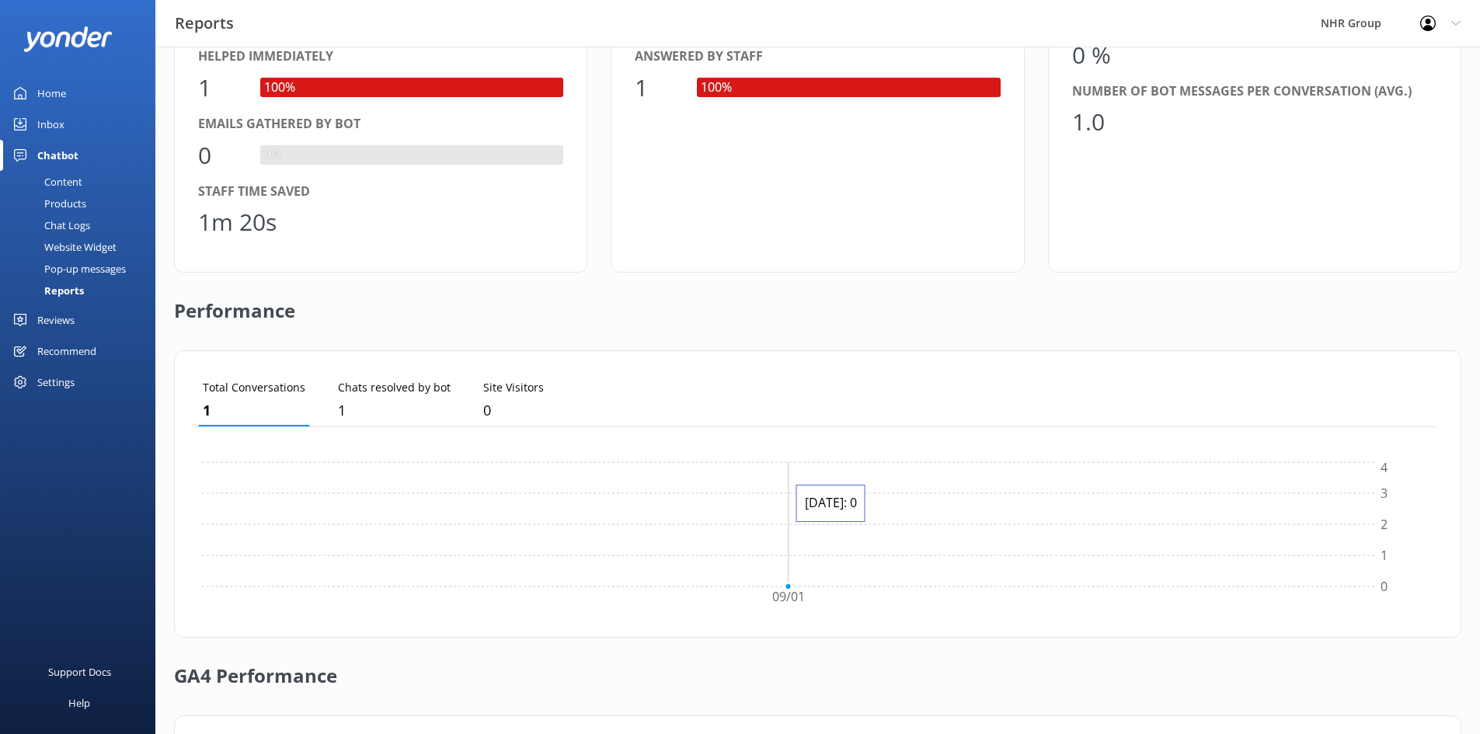
scroll to position [0, 0]
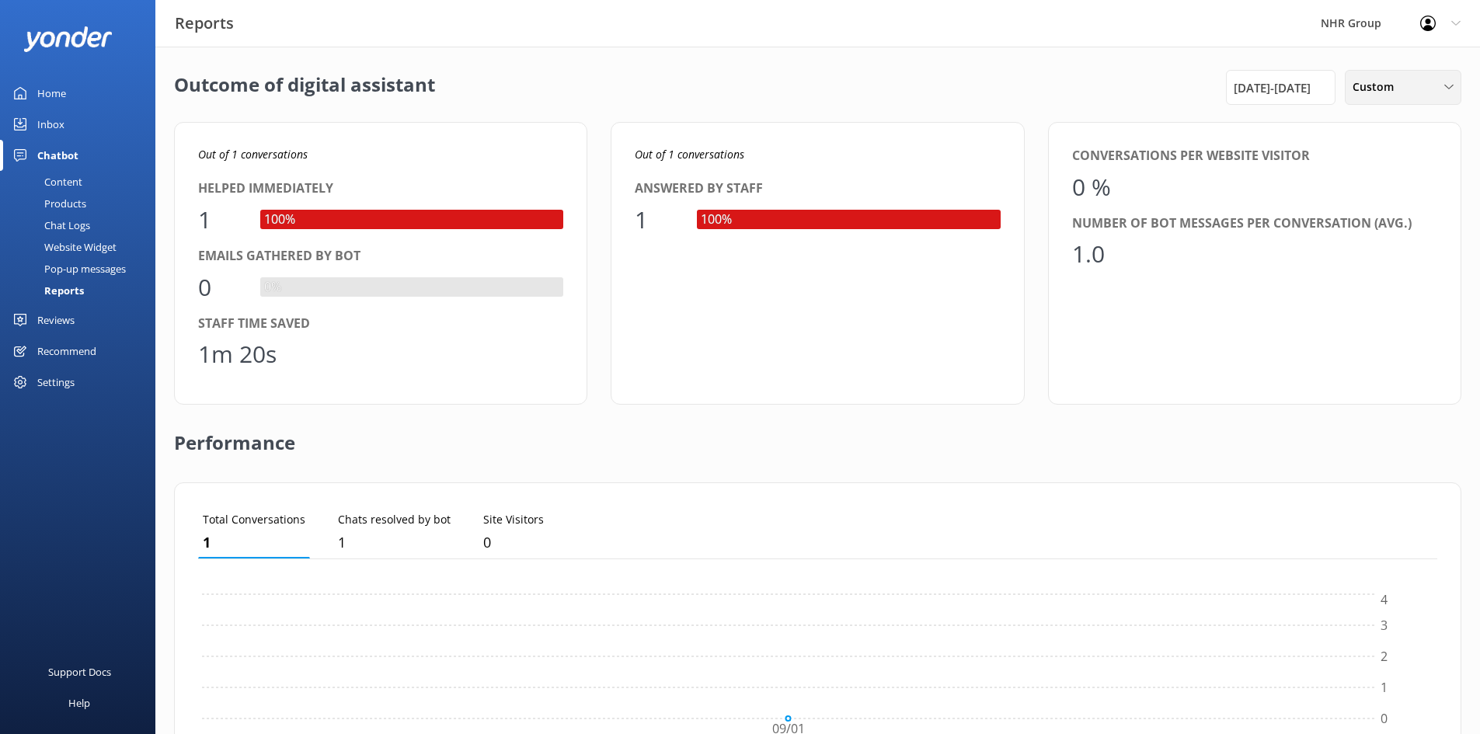
click at [1384, 96] on div "Custom Last 7 days Last 30 days Last month Last 90 days Last 180 days Custom" at bounding box center [1403, 87] width 117 height 35
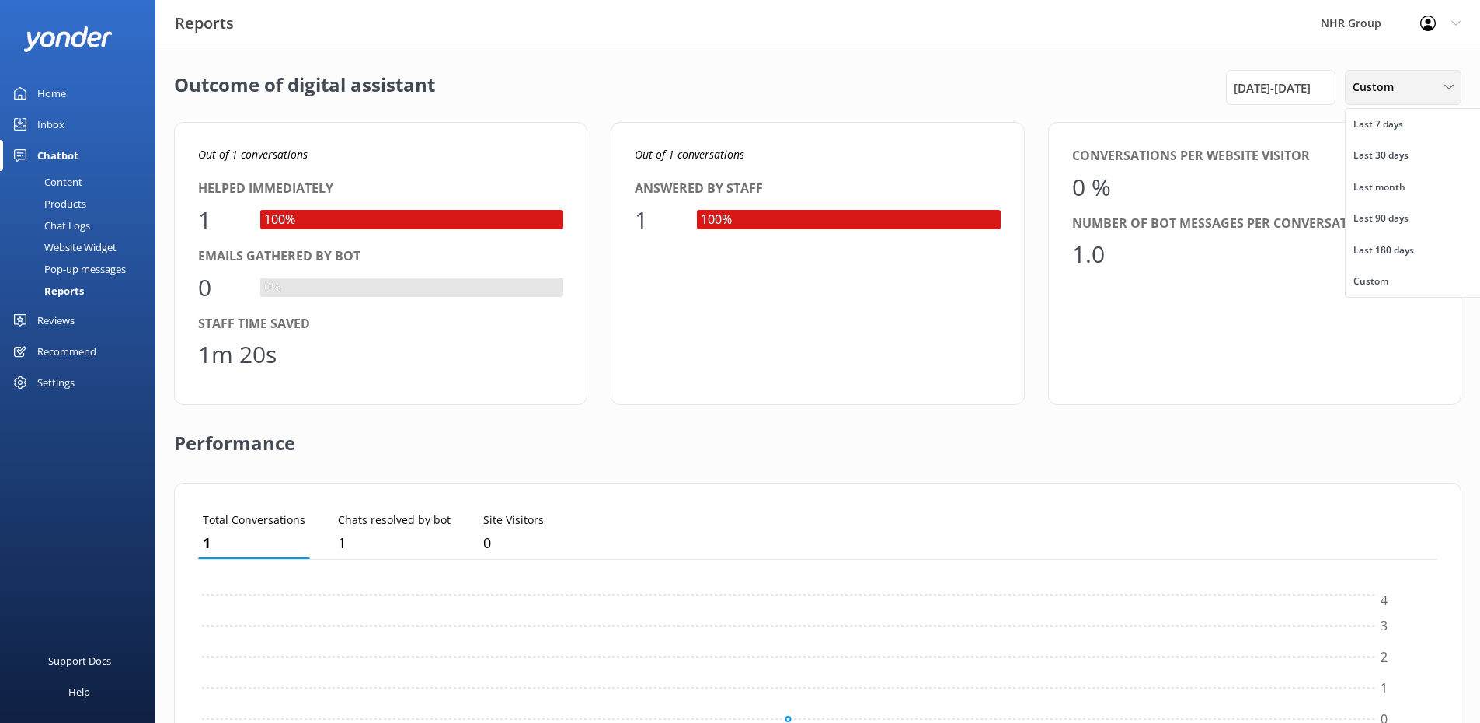
click at [1408, 76] on div "Custom Last 7 days Last 30 days Last month Last 90 days Last 180 days Custom" at bounding box center [1403, 87] width 117 height 35
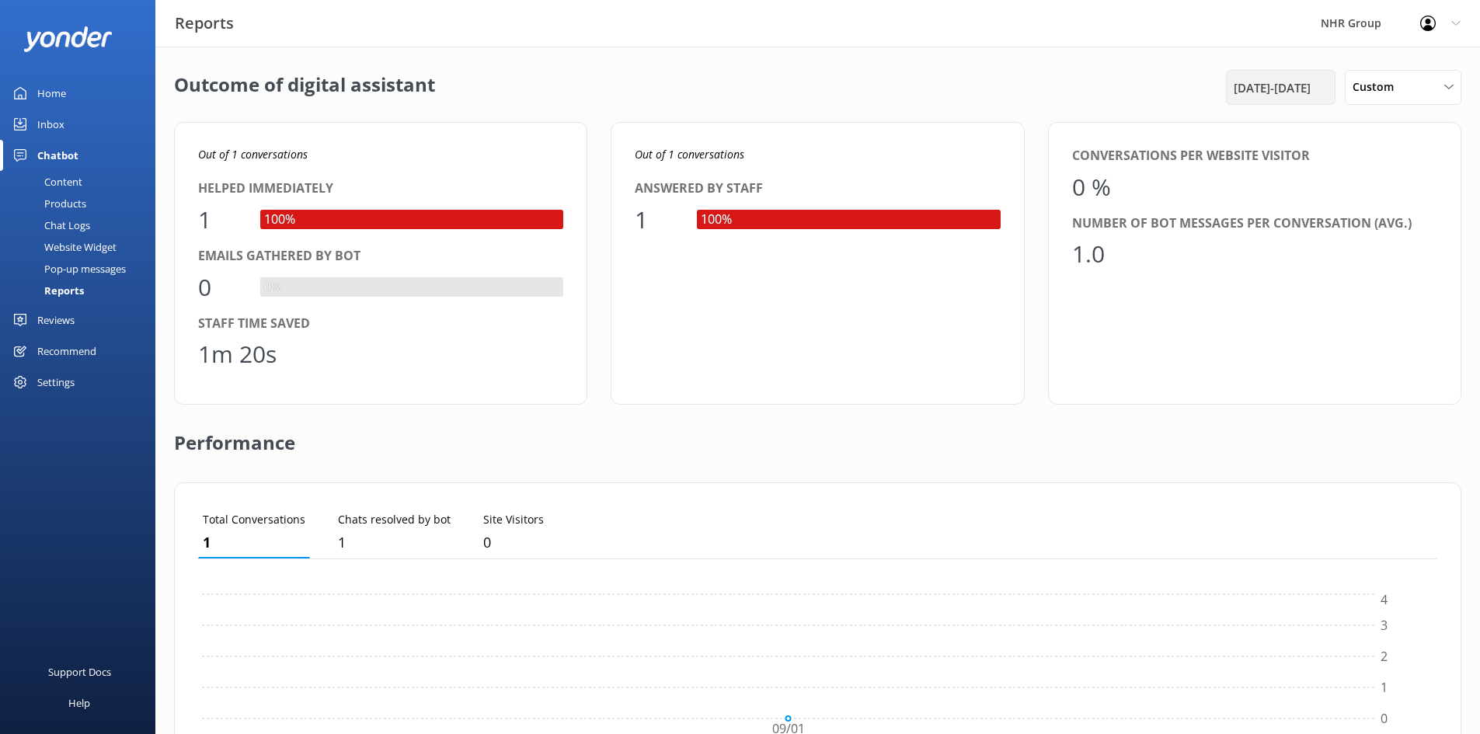
click at [1268, 92] on span "1st Sep 25 - 1st Sep 25" at bounding box center [1272, 87] width 77 height 19
click at [54, 125] on div "Inbox" at bounding box center [50, 124] width 27 height 31
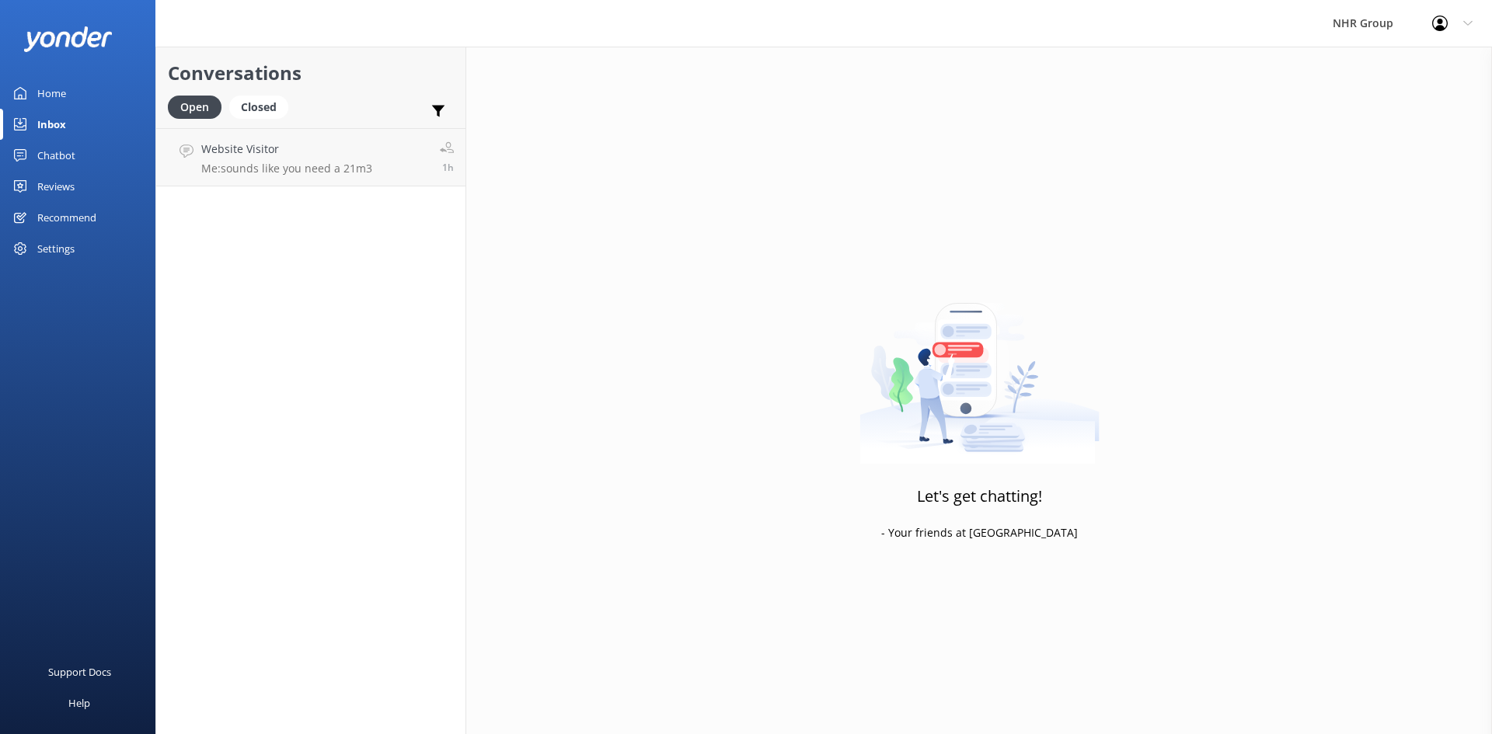
click at [54, 102] on div "Home" at bounding box center [51, 93] width 29 height 31
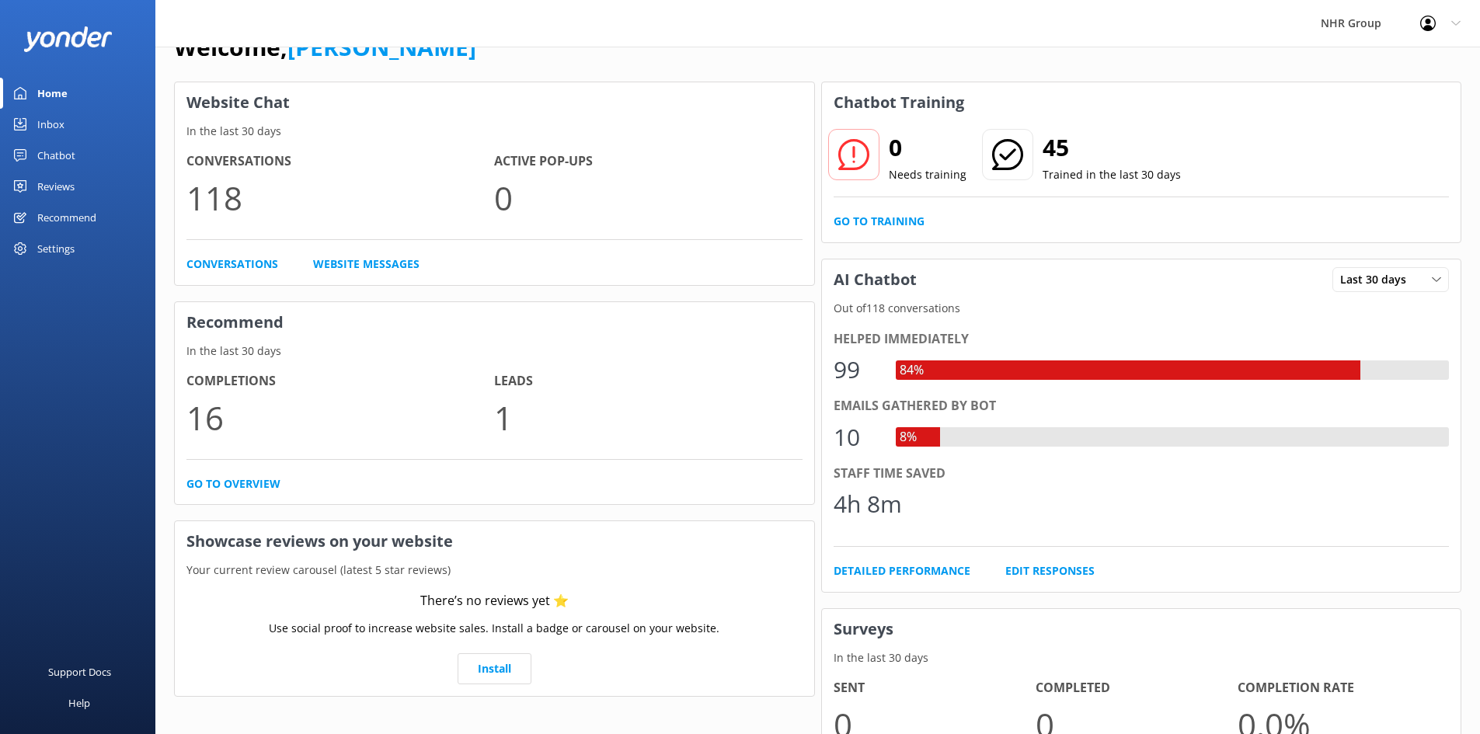
scroll to position [117, 0]
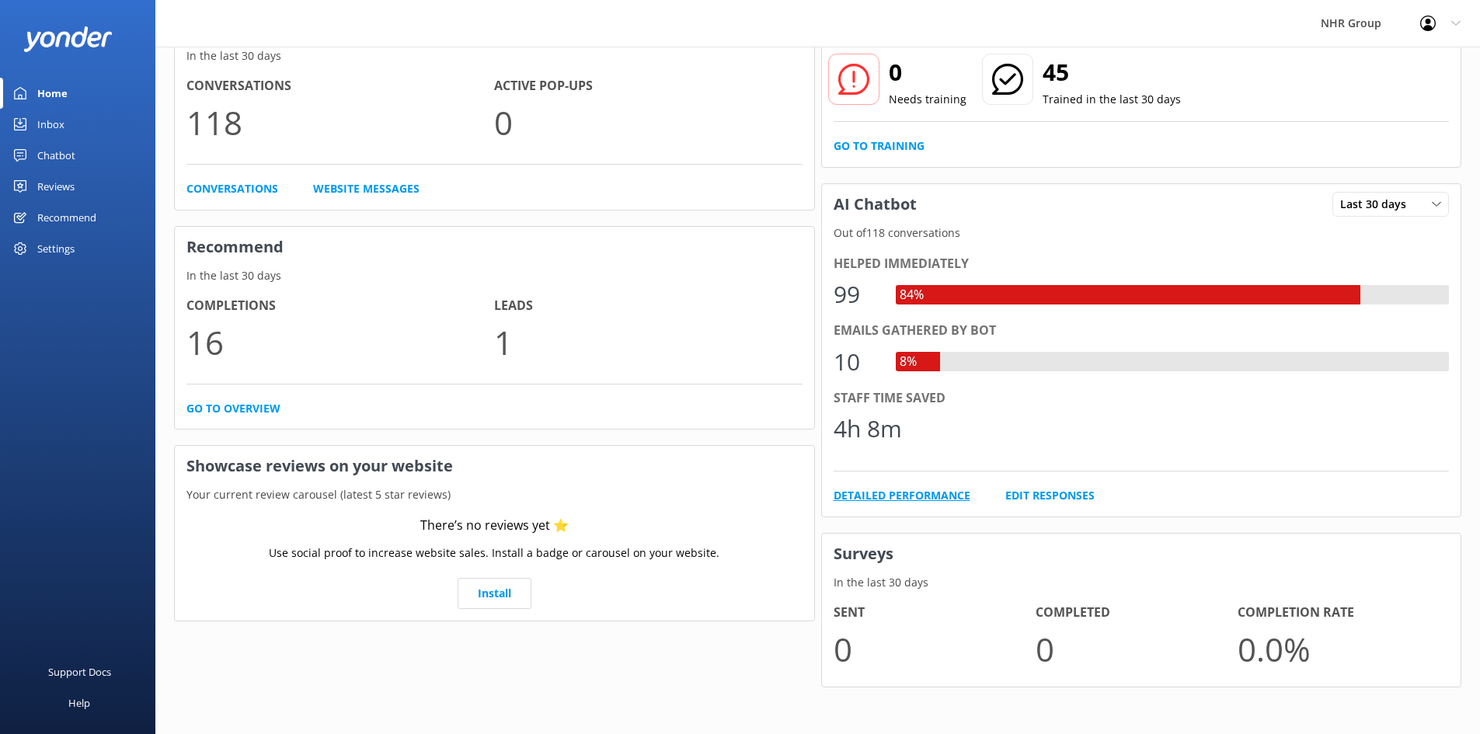
click at [907, 500] on link "Detailed Performance" at bounding box center [902, 495] width 137 height 17
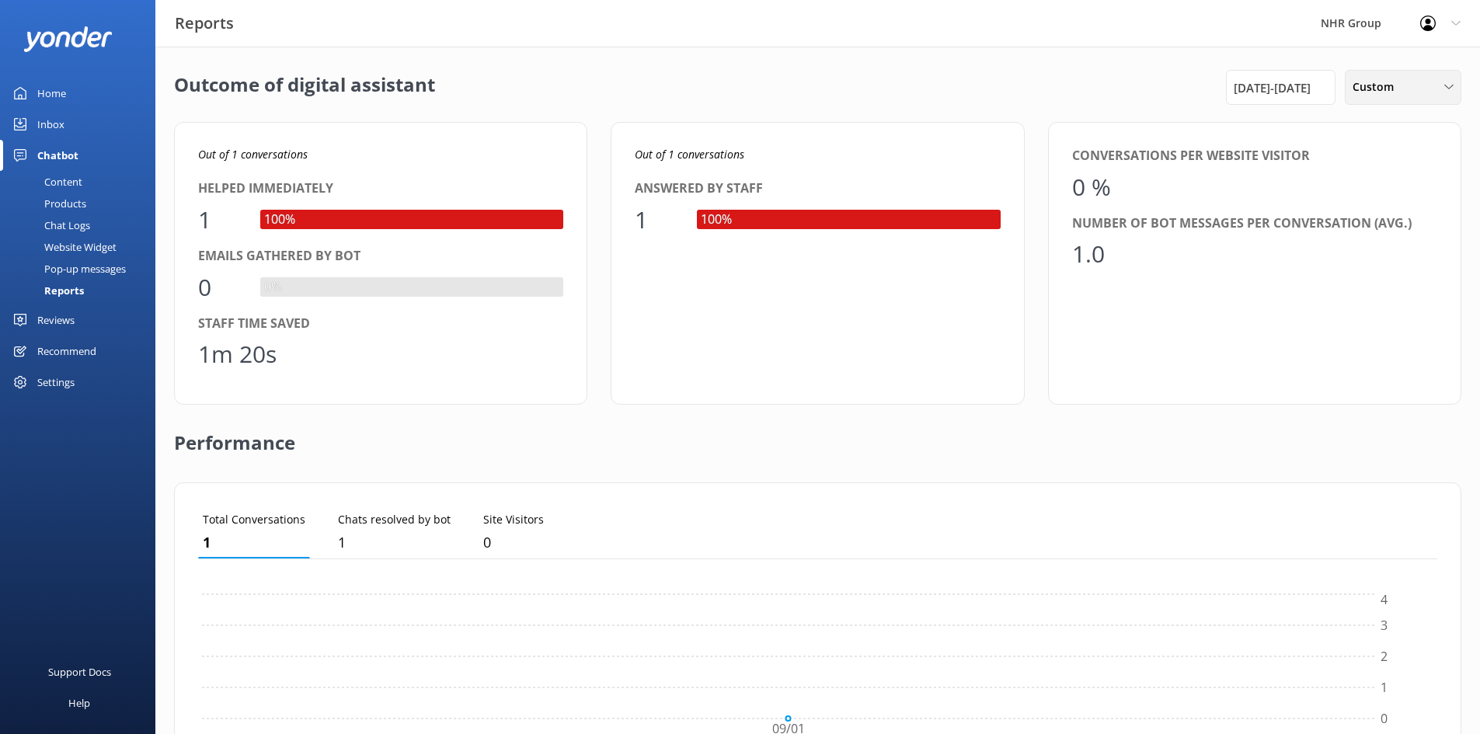
click at [1384, 70] on div "Custom Last 7 days Last 30 days Last month Last 90 days Last 180 days Custom" at bounding box center [1403, 87] width 117 height 35
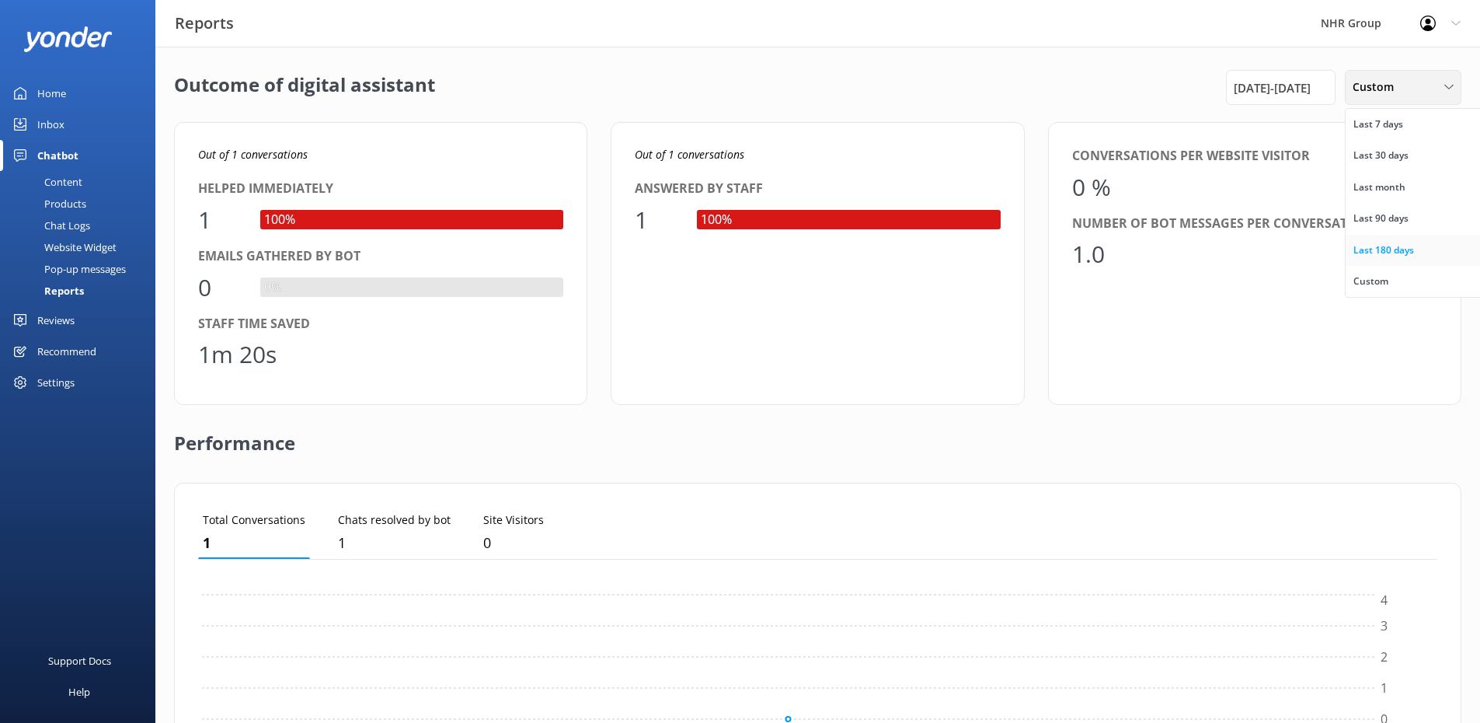
click at [1395, 247] on div "Last 180 days" at bounding box center [1383, 250] width 61 height 16
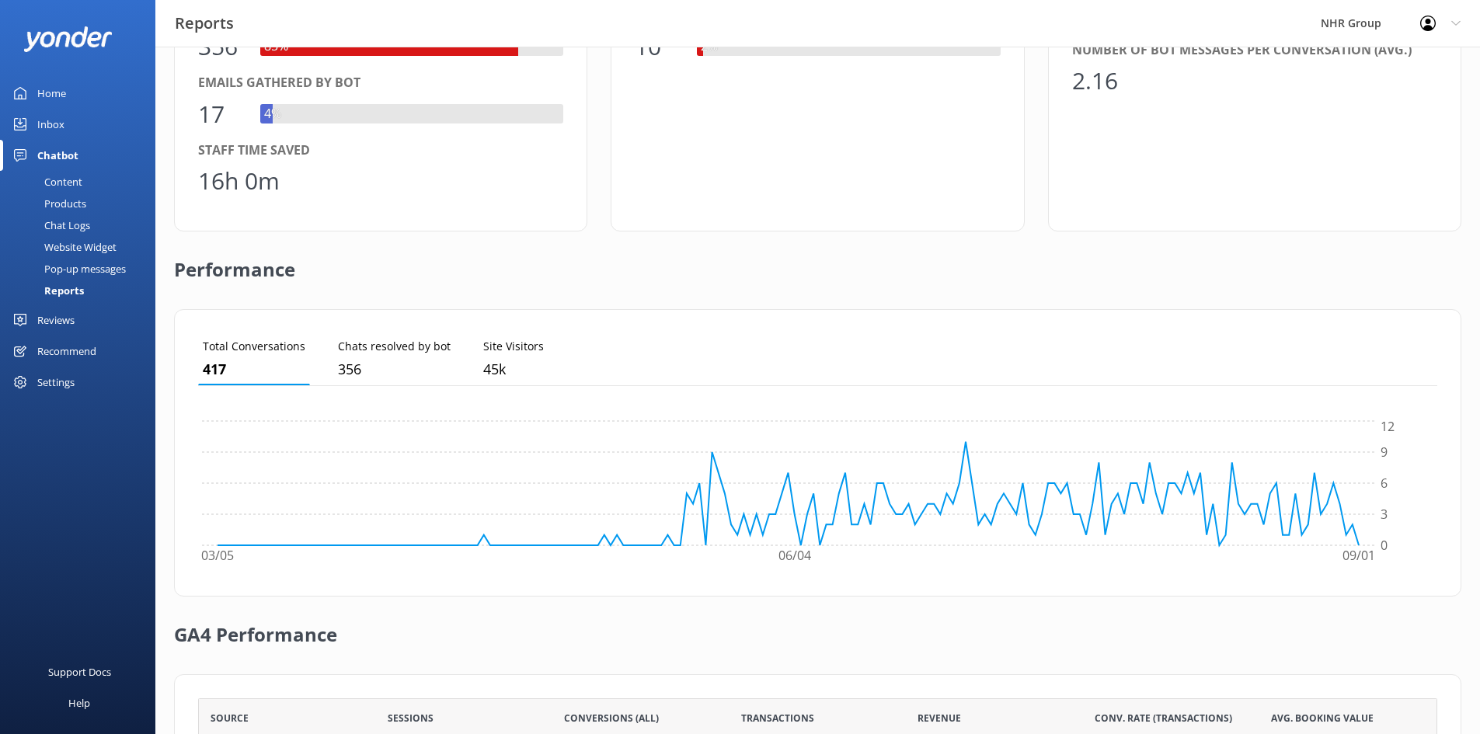
scroll to position [233, 0]
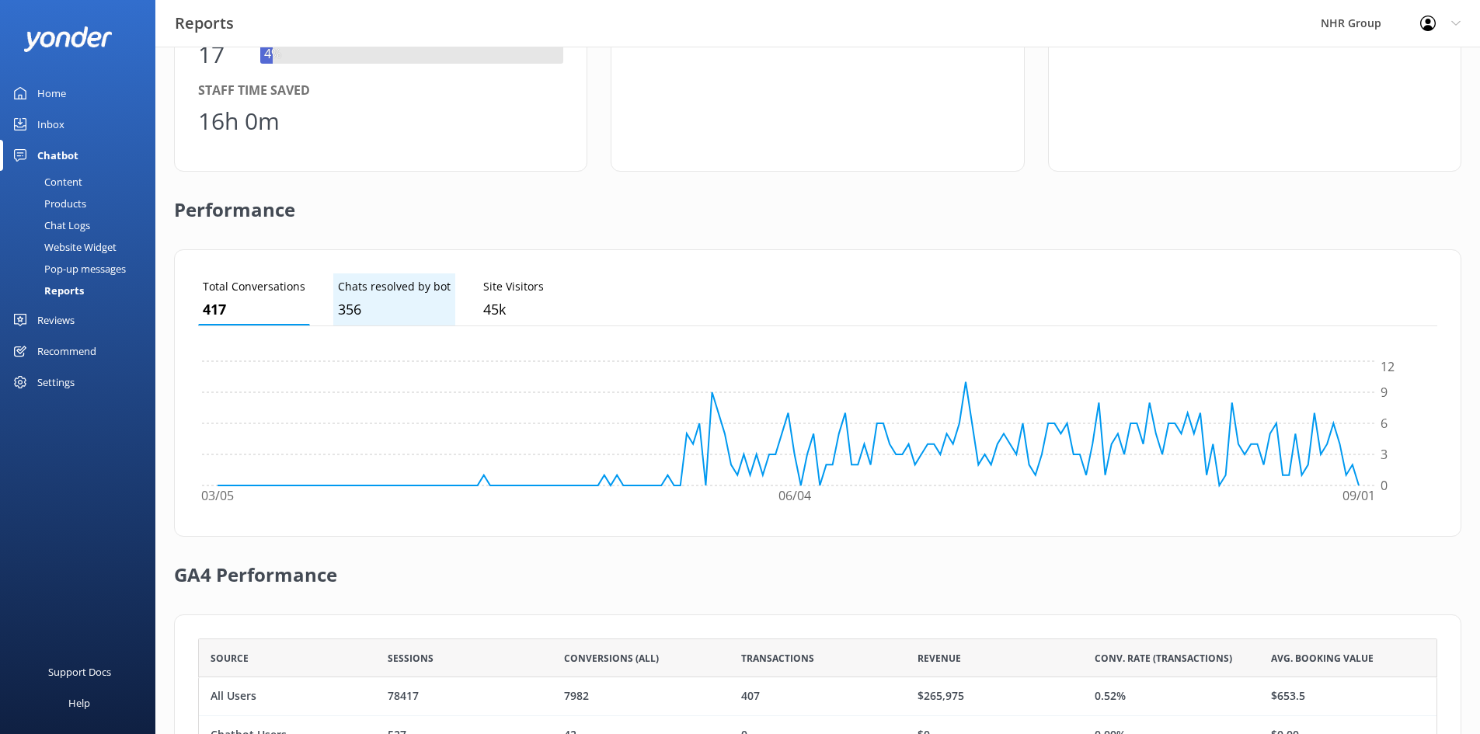
click at [346, 295] on p "Chats resolved by bot" at bounding box center [394, 286] width 113 height 17
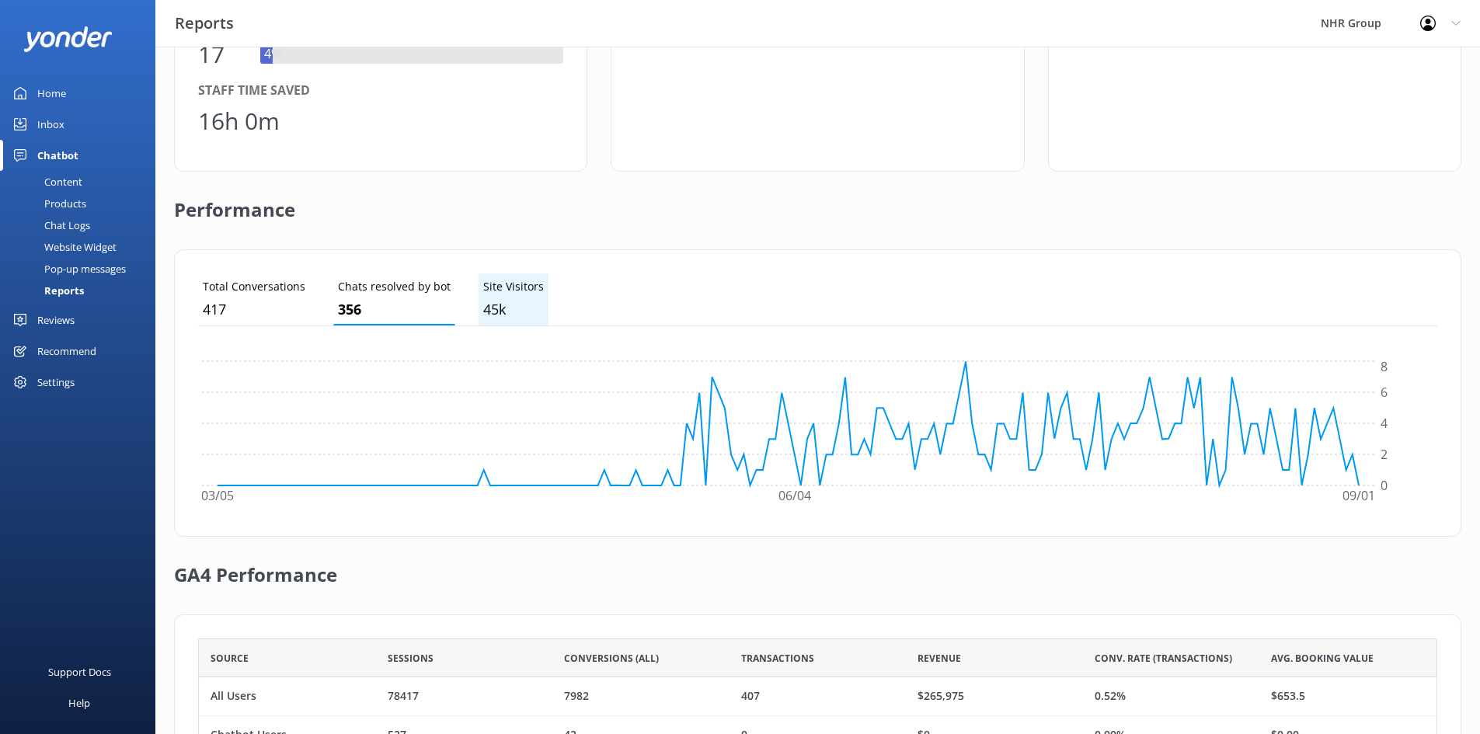
click at [490, 294] on p "Site Visitors" at bounding box center [513, 286] width 61 height 17
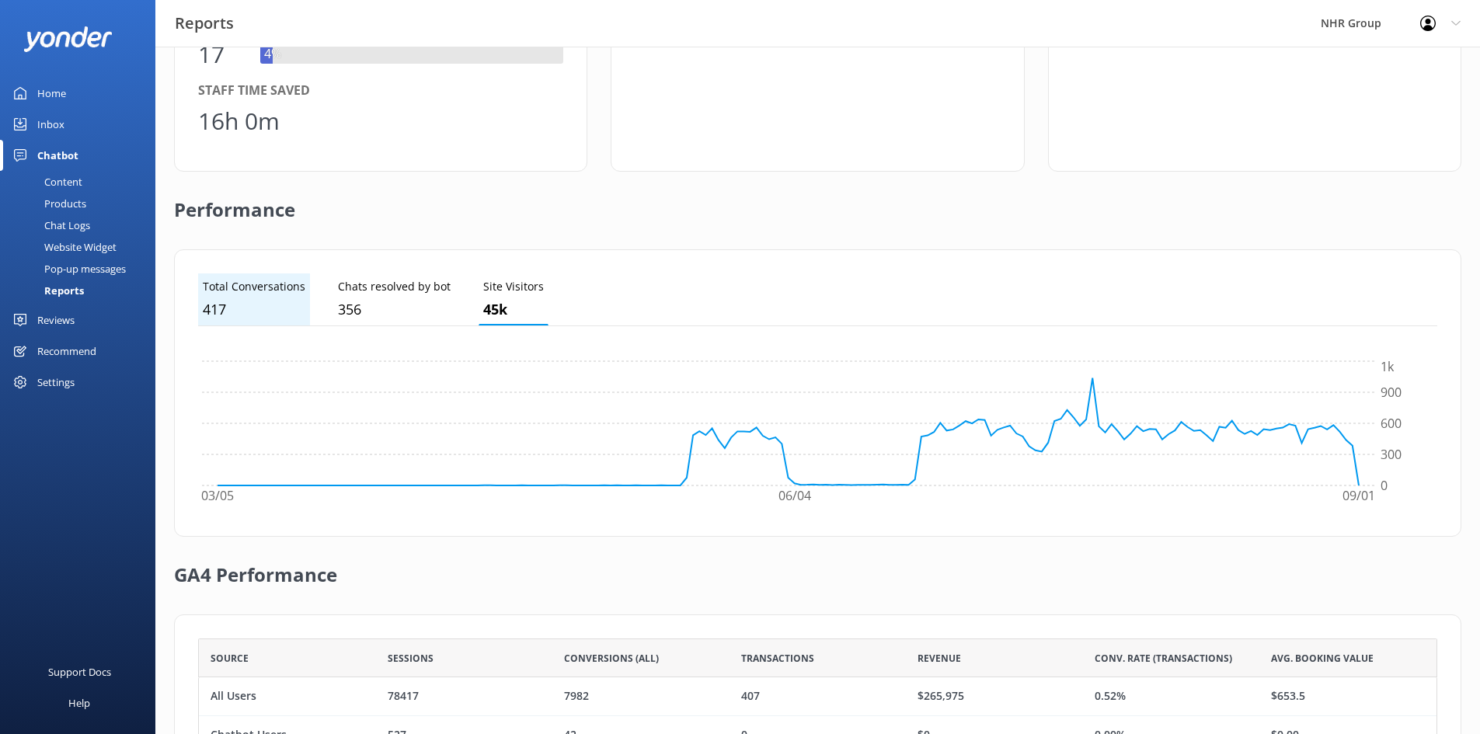
click at [283, 302] on p "417" at bounding box center [254, 309] width 103 height 23
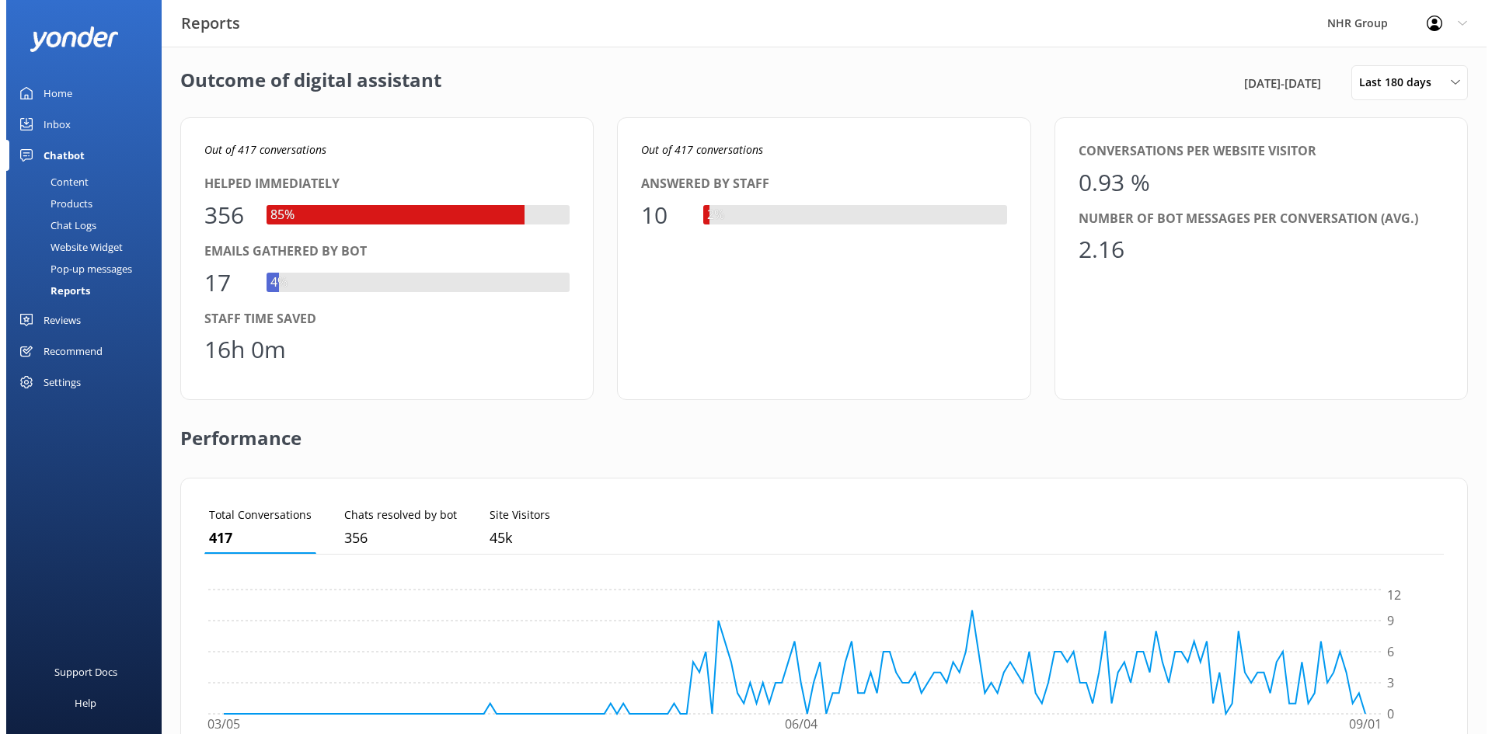
scroll to position [0, 0]
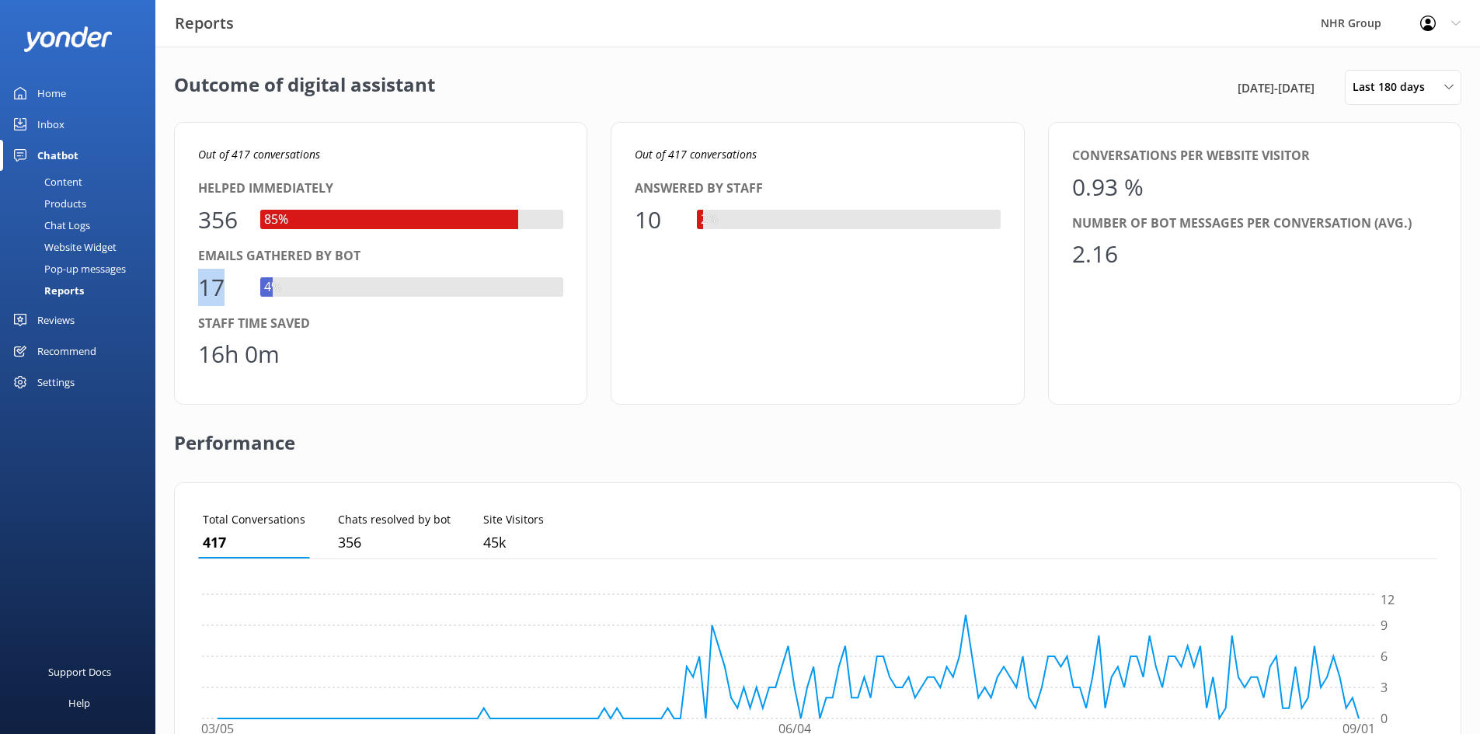
drag, startPoint x: 201, startPoint y: 288, endPoint x: 235, endPoint y: 301, distance: 35.6
click at [228, 296] on div "17" at bounding box center [221, 287] width 47 height 37
click at [357, 436] on div "Performance" at bounding box center [817, 444] width 1287 height 78
click at [70, 123] on link "Inbox" at bounding box center [77, 124] width 155 height 31
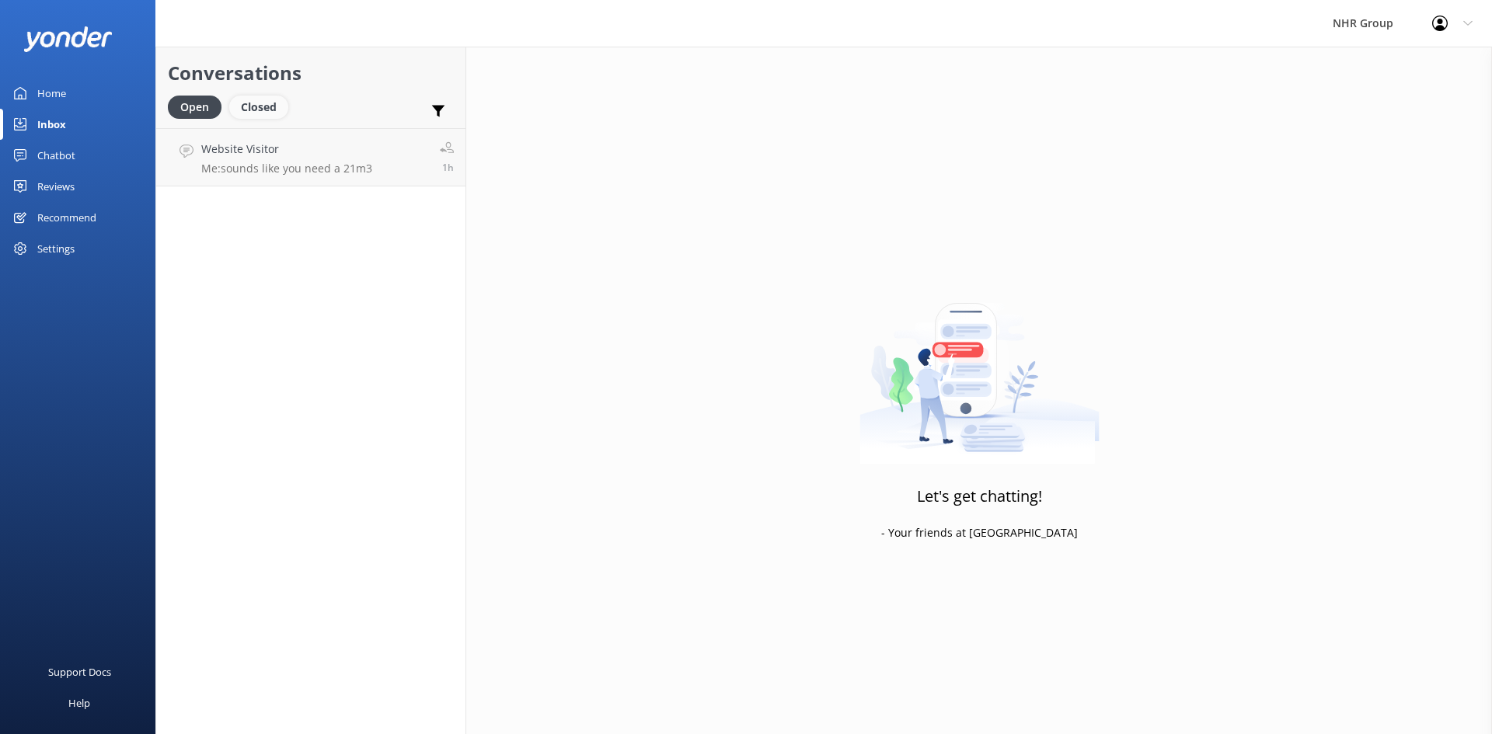
click at [263, 106] on div "Closed" at bounding box center [258, 107] width 59 height 23
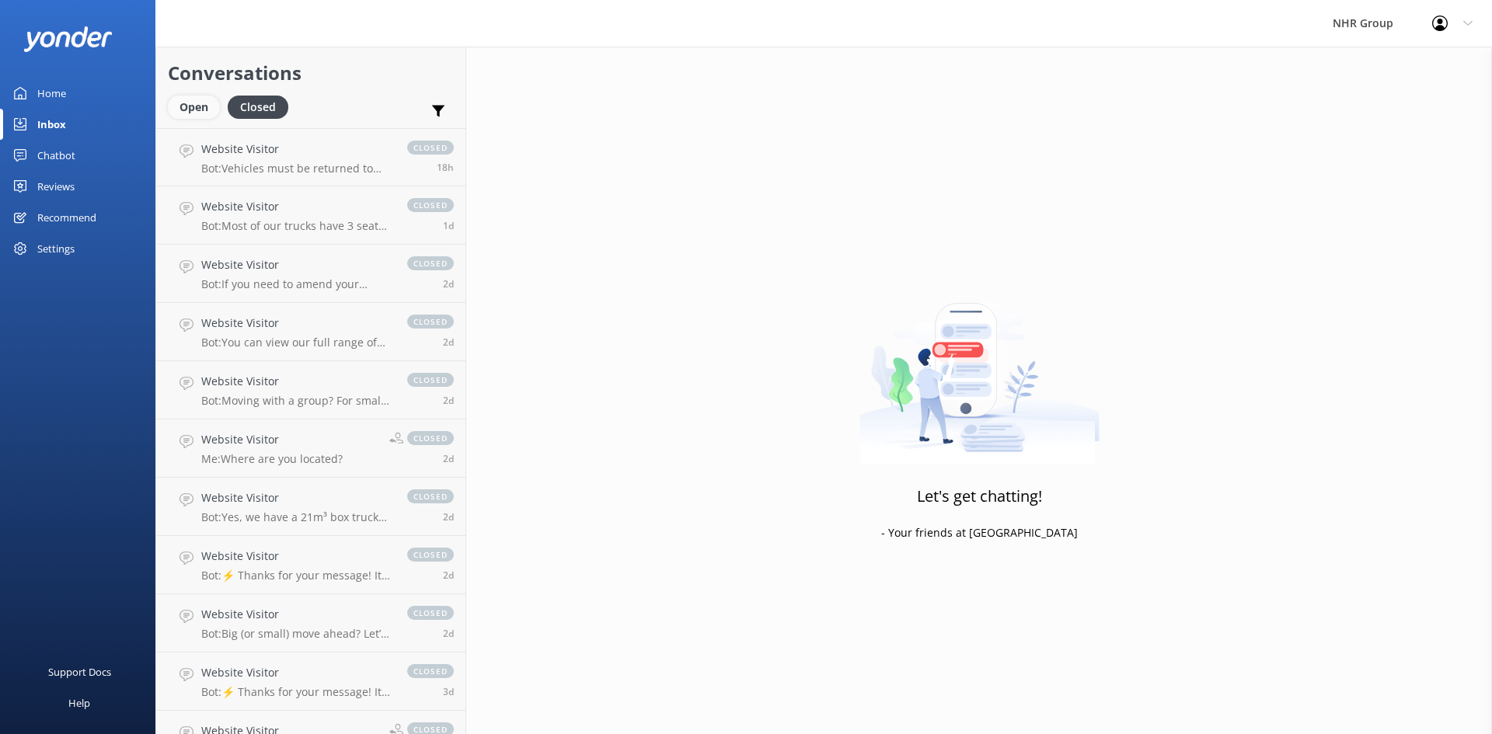
click at [177, 106] on div "Open" at bounding box center [194, 107] width 52 height 23
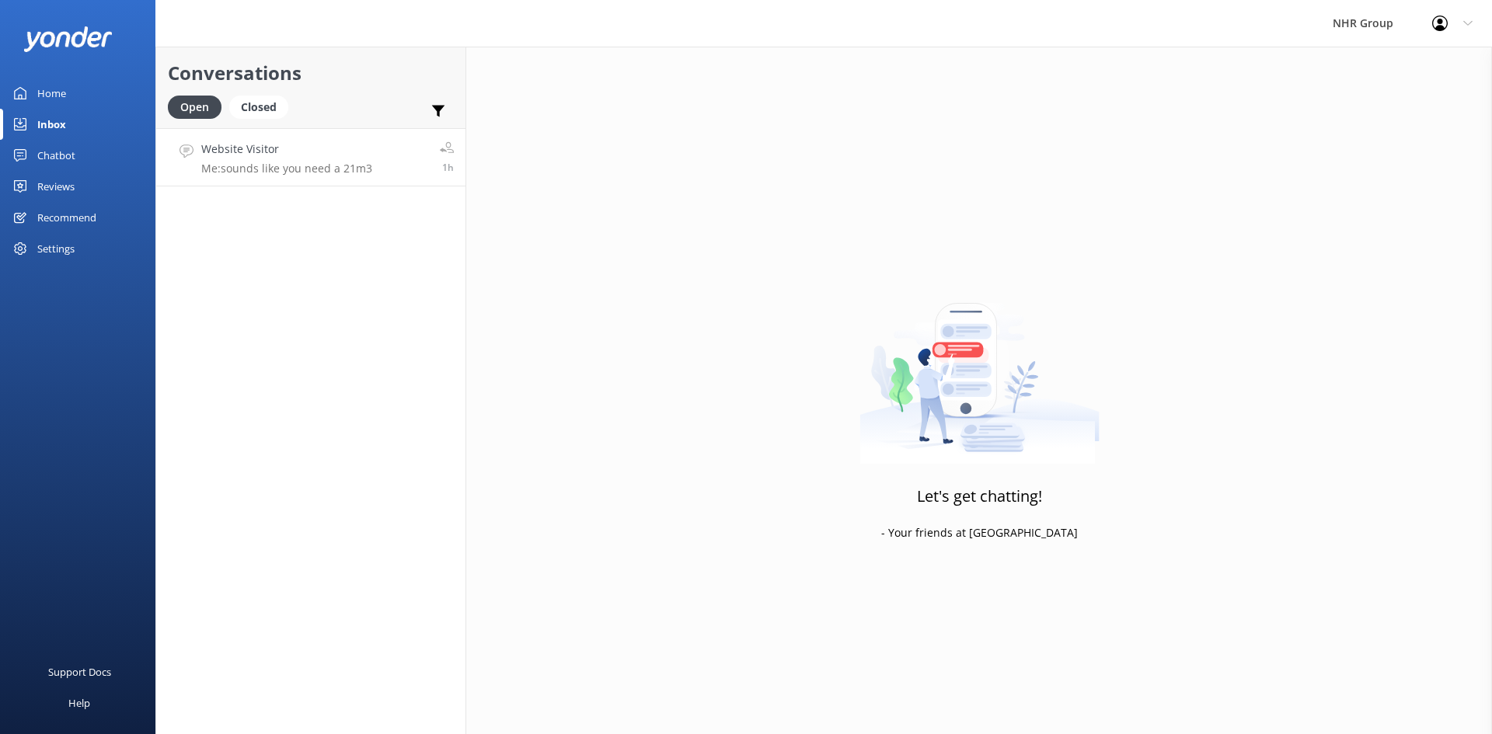
click at [326, 165] on p "Me: sounds like you need a 21m3" at bounding box center [286, 169] width 171 height 14
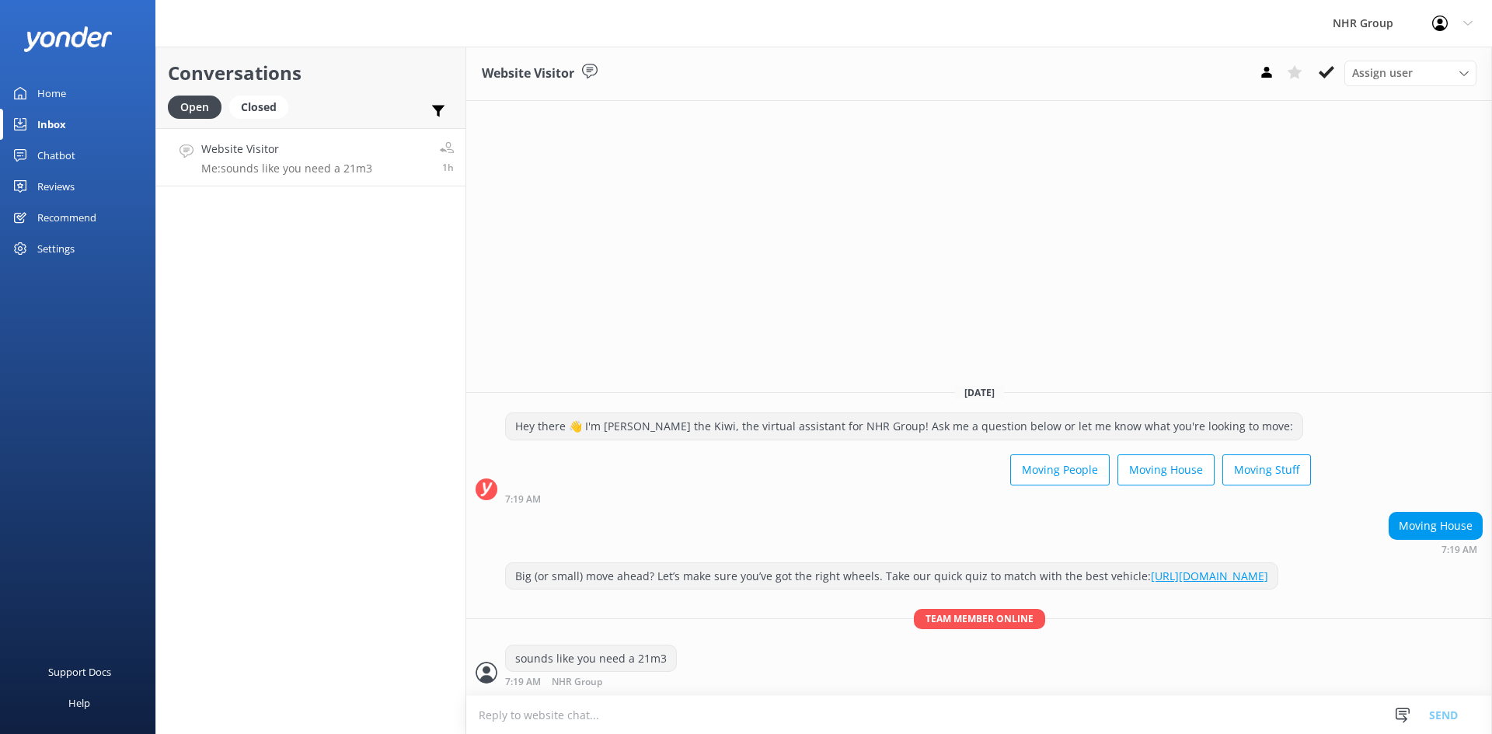
click at [43, 94] on div "Home" at bounding box center [51, 93] width 29 height 31
